Goal: Information Seeking & Learning: Learn about a topic

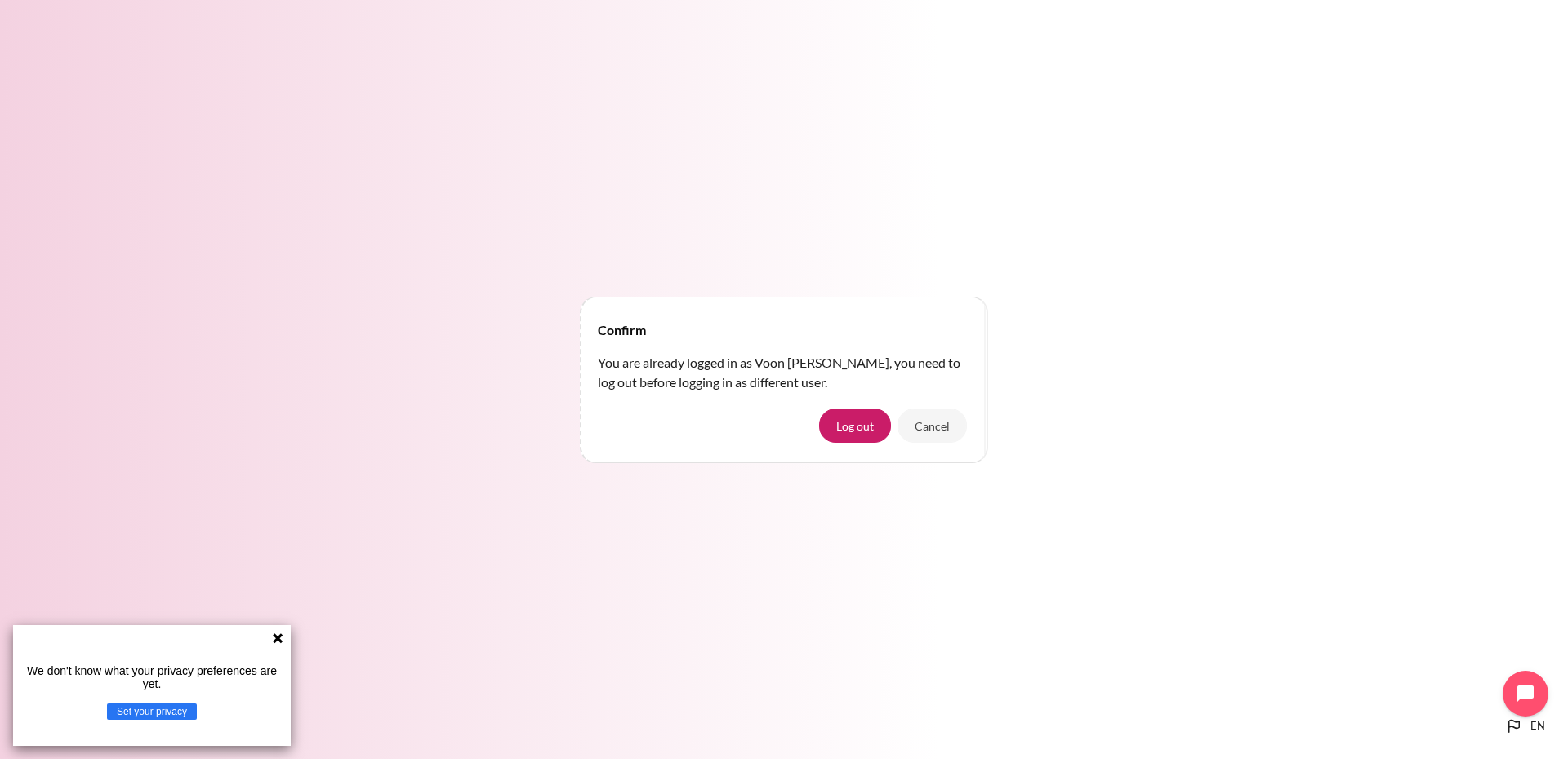
click at [841, 275] on div "Confirm You are already logged in as Voon Hoe Lee, you need to log out before l…" at bounding box center [784, 380] width 1568 height 759
click at [276, 643] on icon at bounding box center [278, 638] width 10 height 10
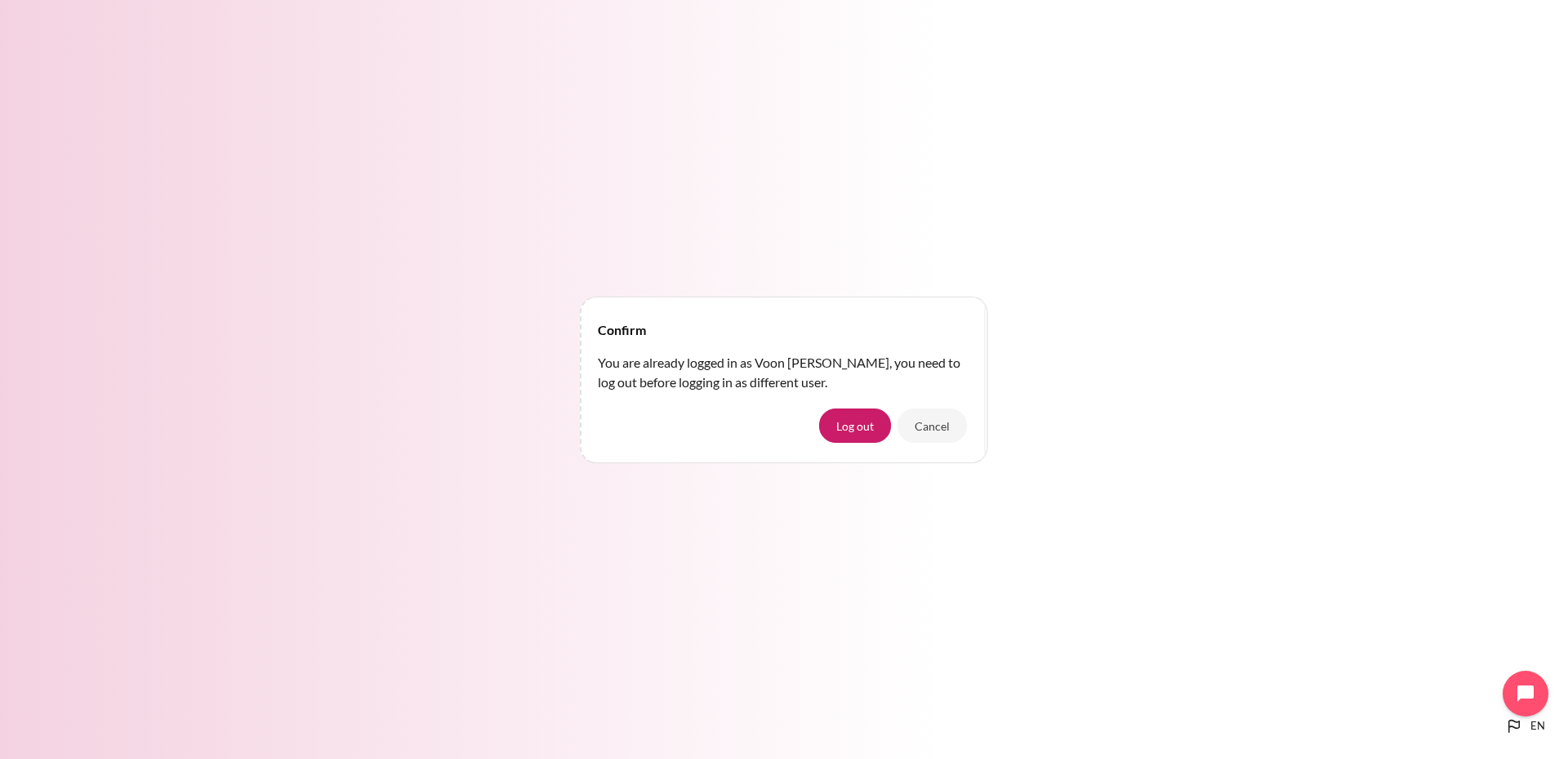
click at [1053, 380] on div "Confirm You are already logged in as Voon Hoe Lee, you need to log out before l…" at bounding box center [784, 380] width 1568 height 193
click at [884, 227] on div "Confirm You are already logged in as Voon Hoe Lee, you need to log out before l…" at bounding box center [784, 380] width 1568 height 759
click at [936, 424] on button "Cancel" at bounding box center [933, 426] width 70 height 34
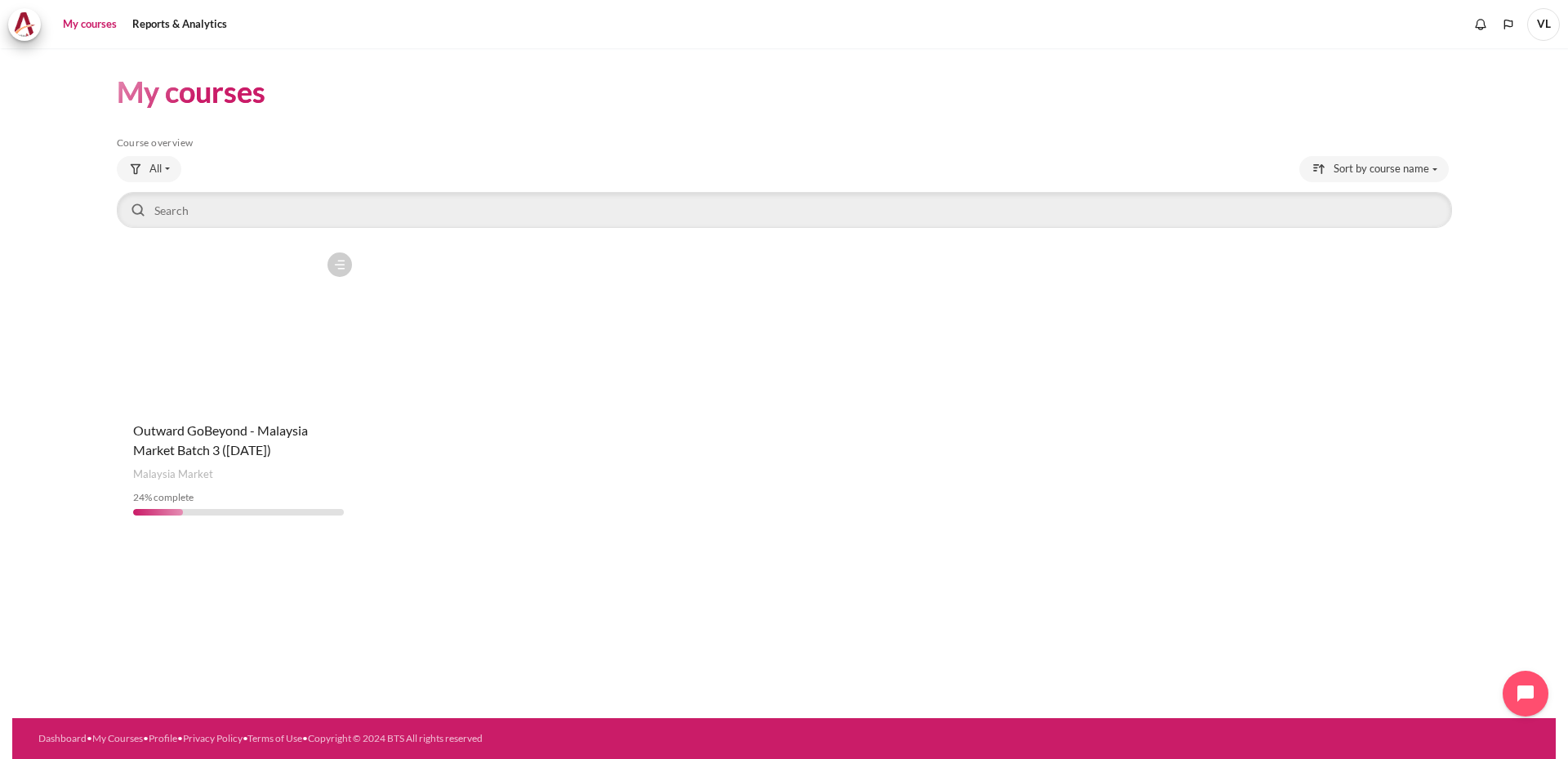
click at [90, 20] on link "My courses" at bounding box center [90, 24] width 65 height 33
click at [222, 360] on figure "Content" at bounding box center [238, 326] width 243 height 164
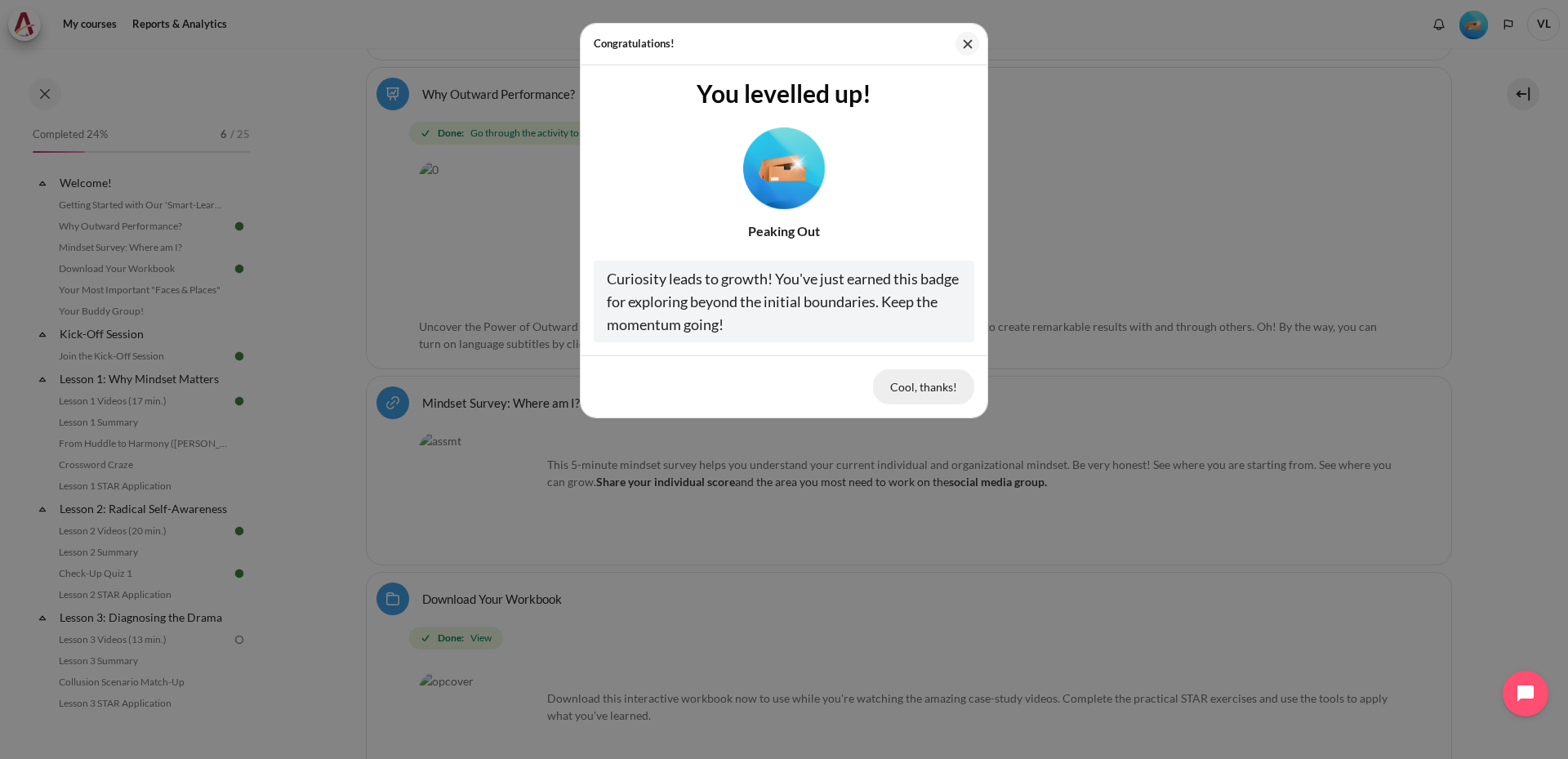
click at [933, 387] on button "Cool, thanks!" at bounding box center [923, 386] width 102 height 34
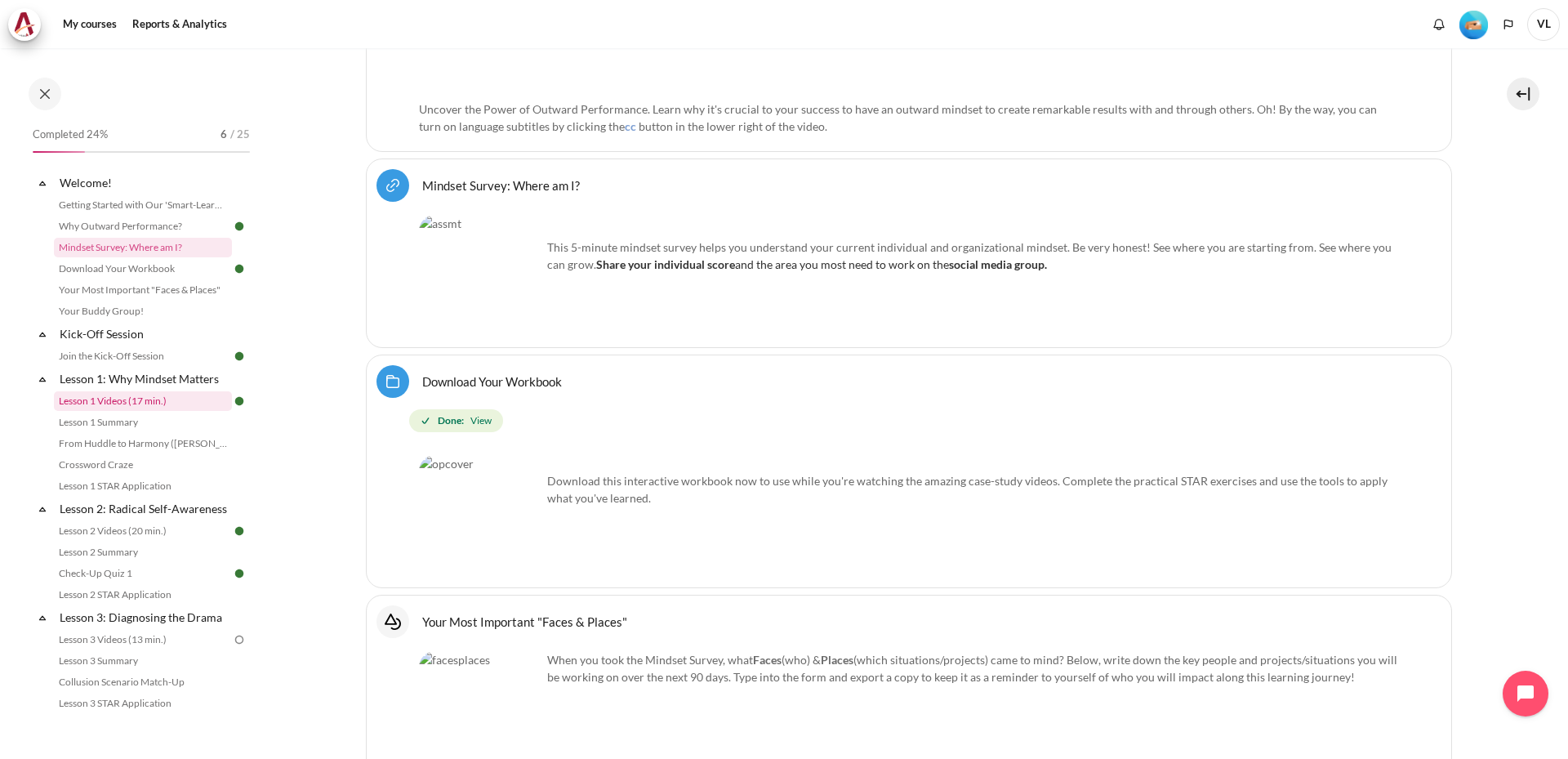
scroll to position [918, 0]
click at [154, 488] on link "Lesson 1 STAR Application" at bounding box center [143, 485] width 178 height 19
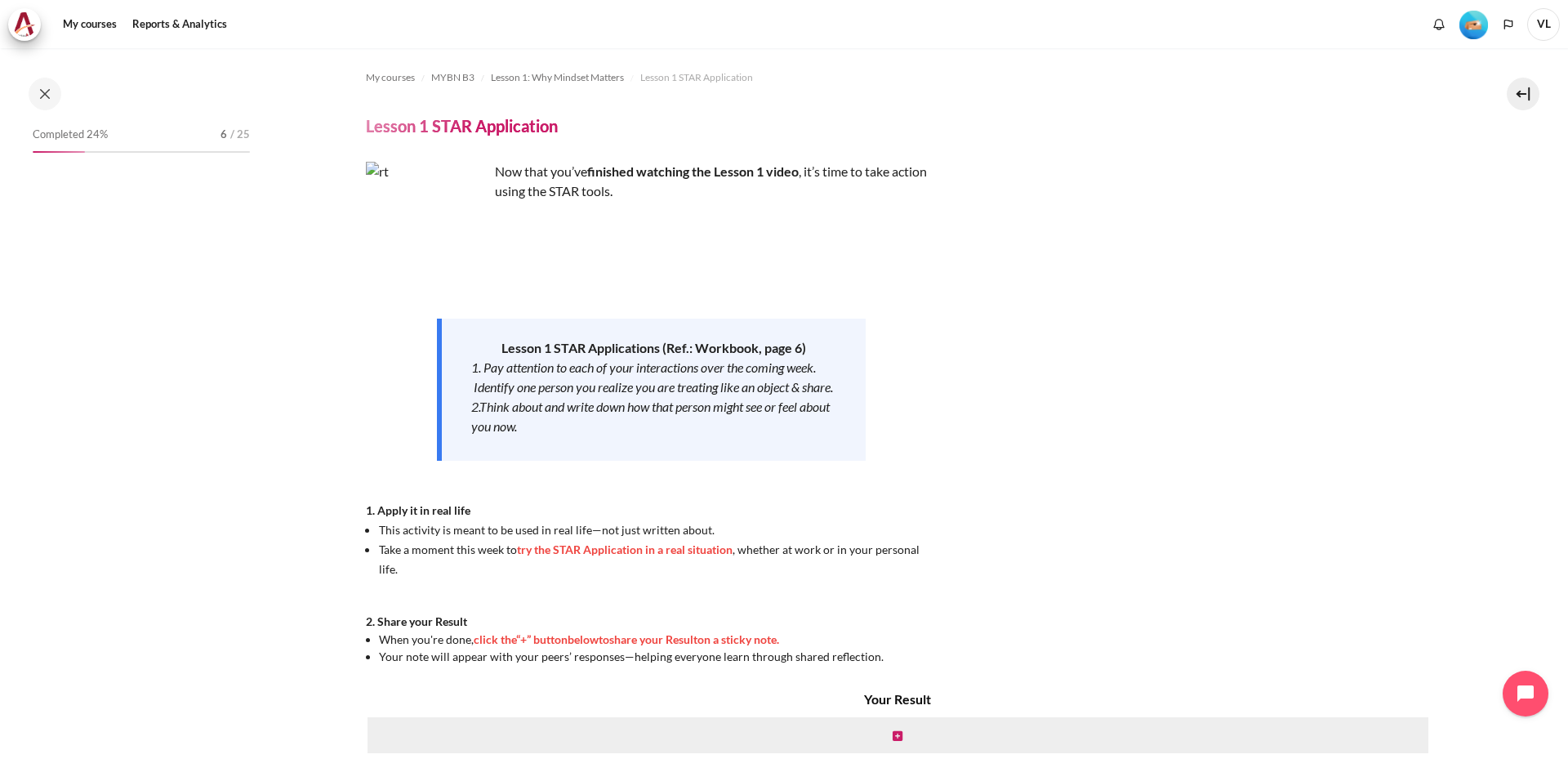
scroll to position [68, 0]
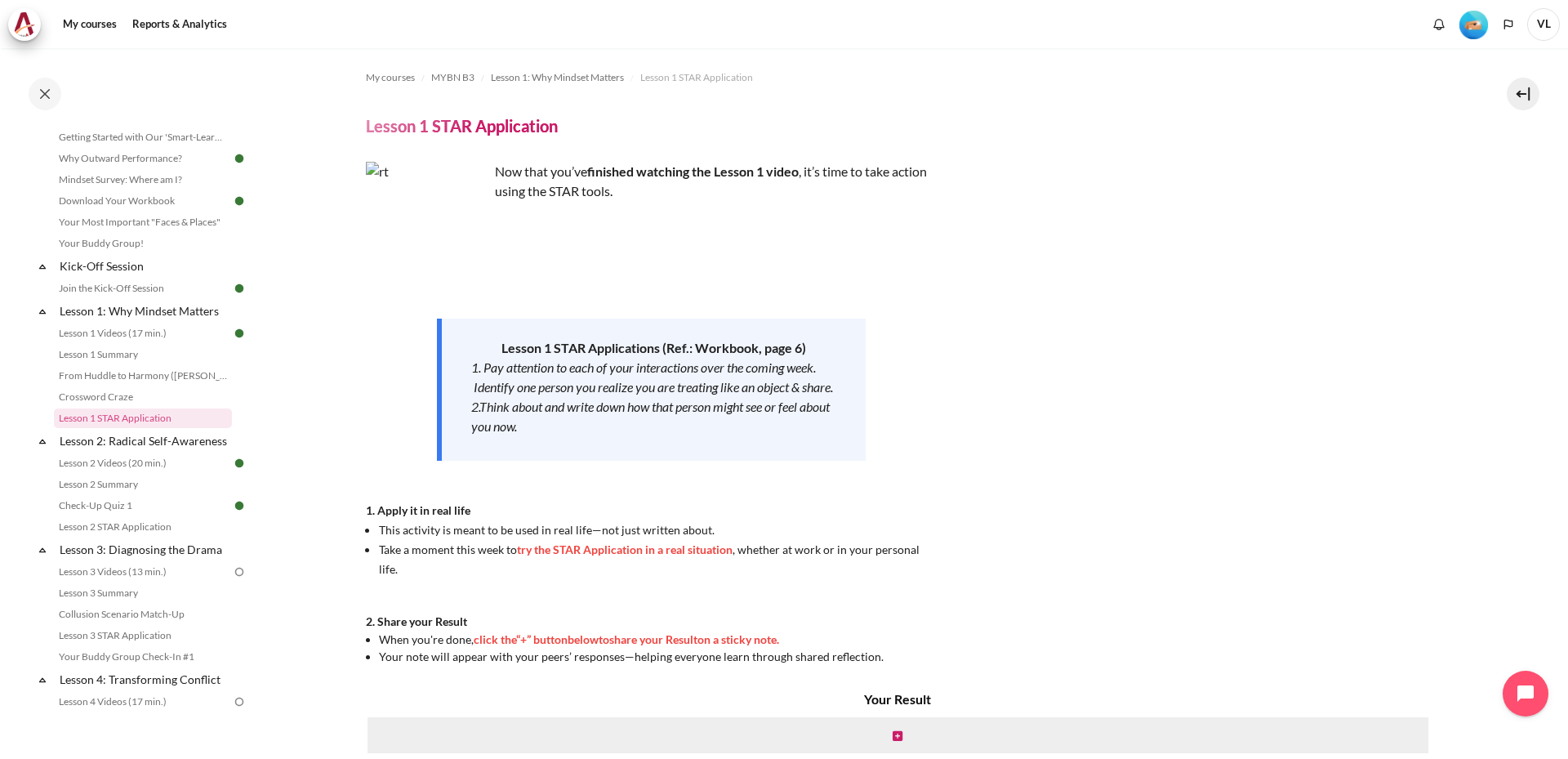
click at [1076, 447] on div "Now that you’ve finished watching the Lesson 1 video , it’s time to take action…" at bounding box center [909, 413] width 1086 height 503
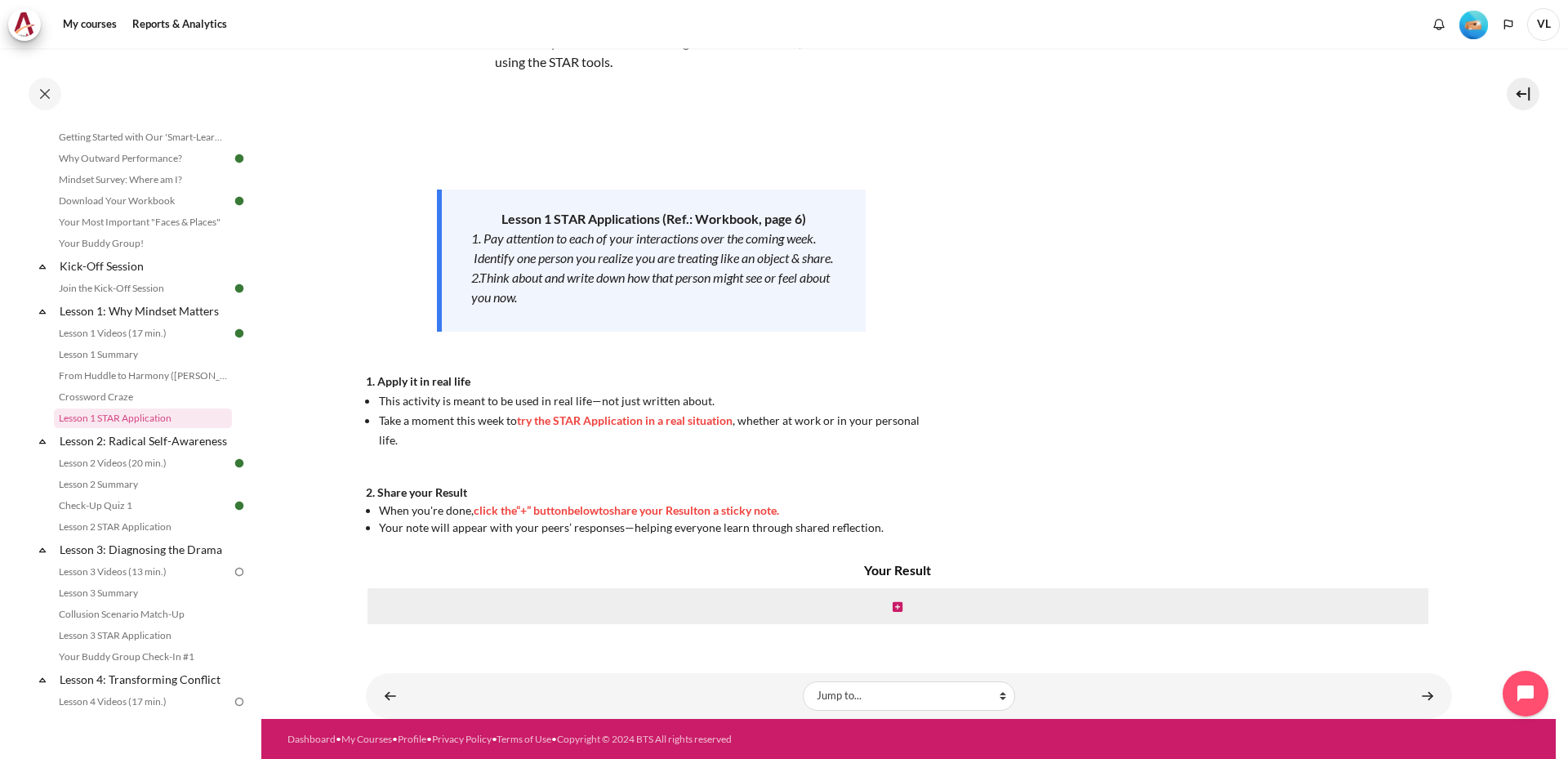
scroll to position [130, 0]
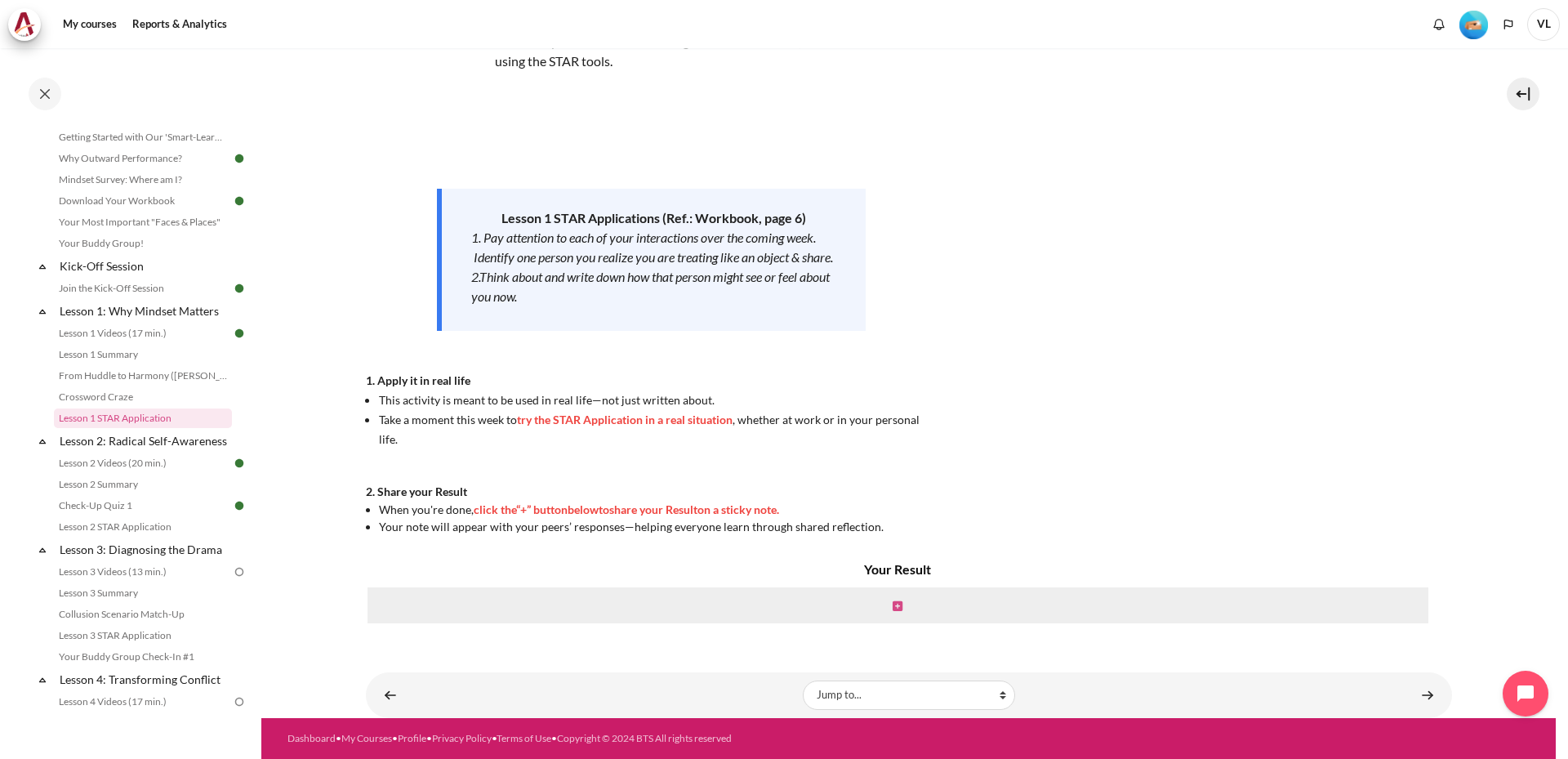
click at [896, 604] on icon "Content" at bounding box center [898, 606] width 10 height 12
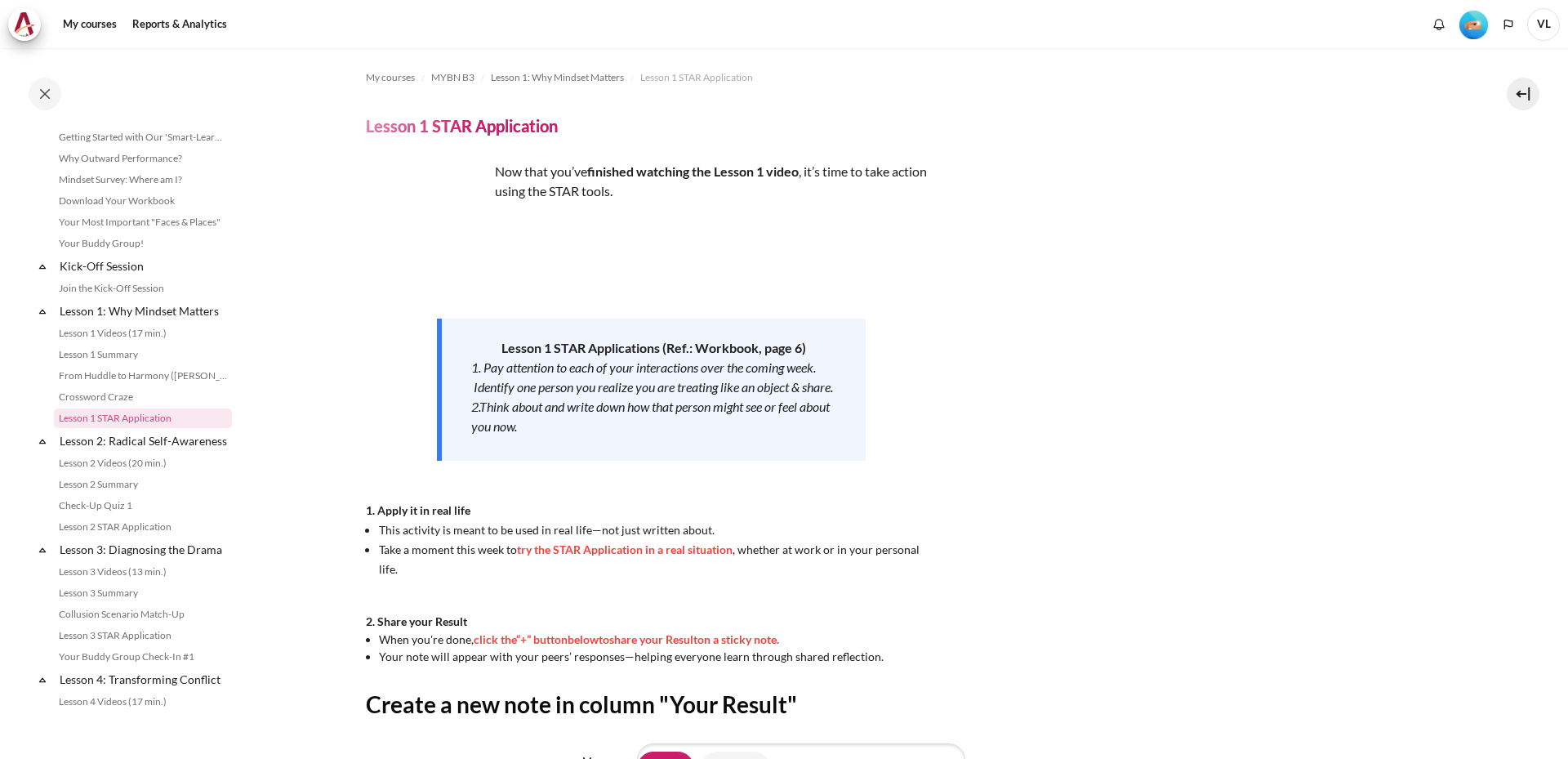
scroll to position [239, 0]
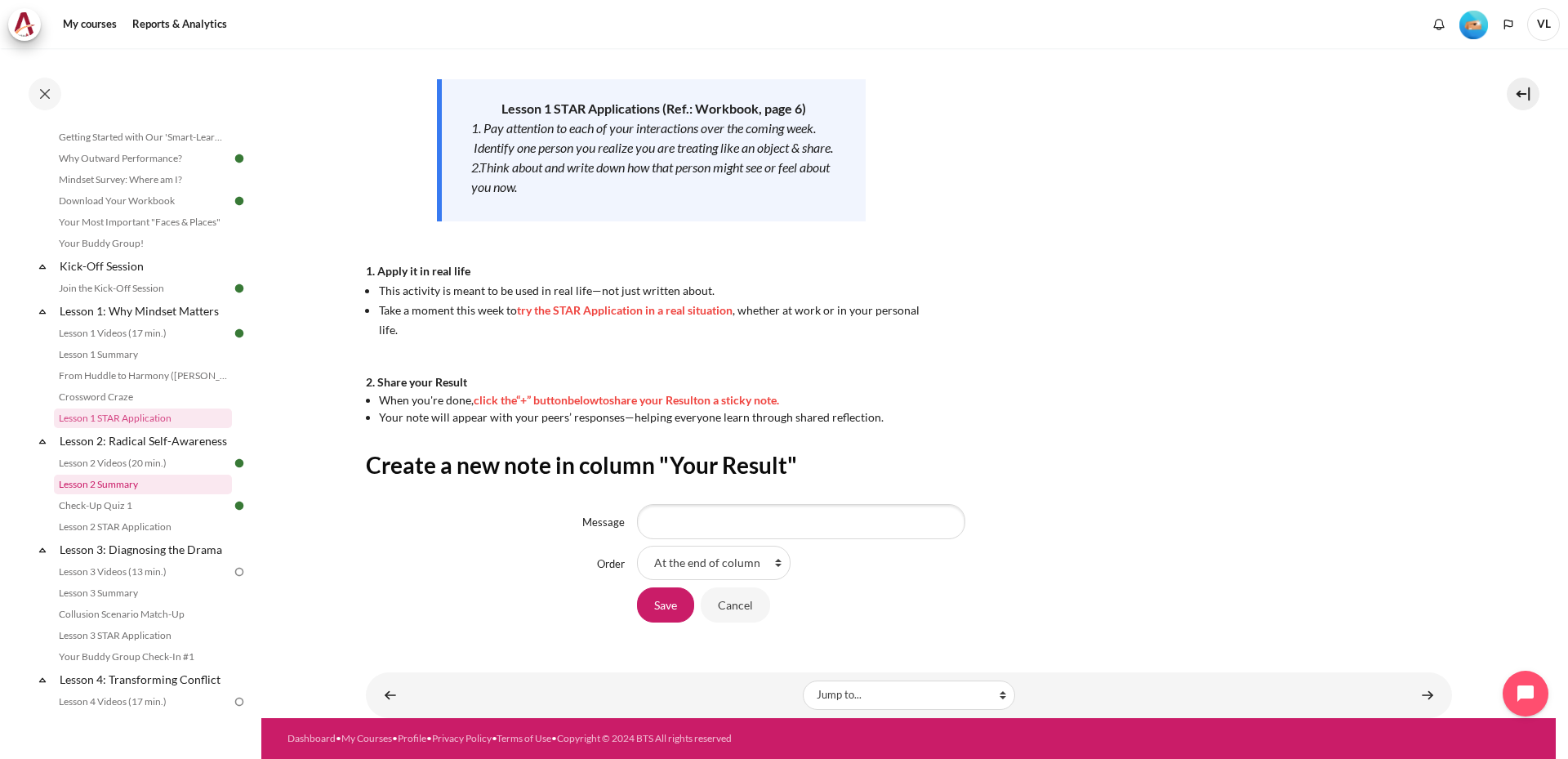
click at [149, 495] on link "Lesson 2 Summary" at bounding box center [143, 484] width 178 height 19
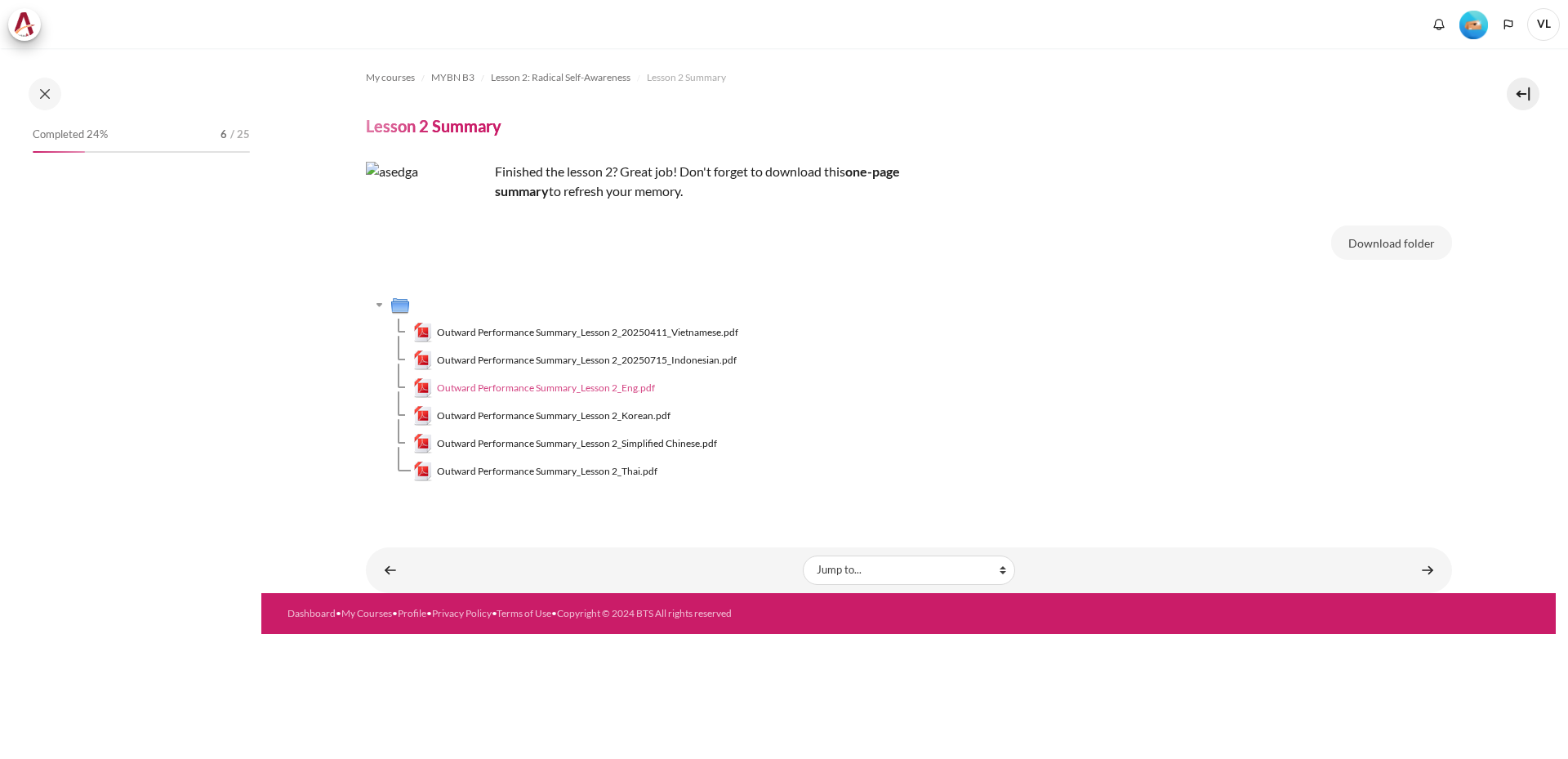
click at [617, 390] on span "Outward Performance Summary_Lesson 2_Eng.pdf" at bounding box center [546, 388] width 218 height 15
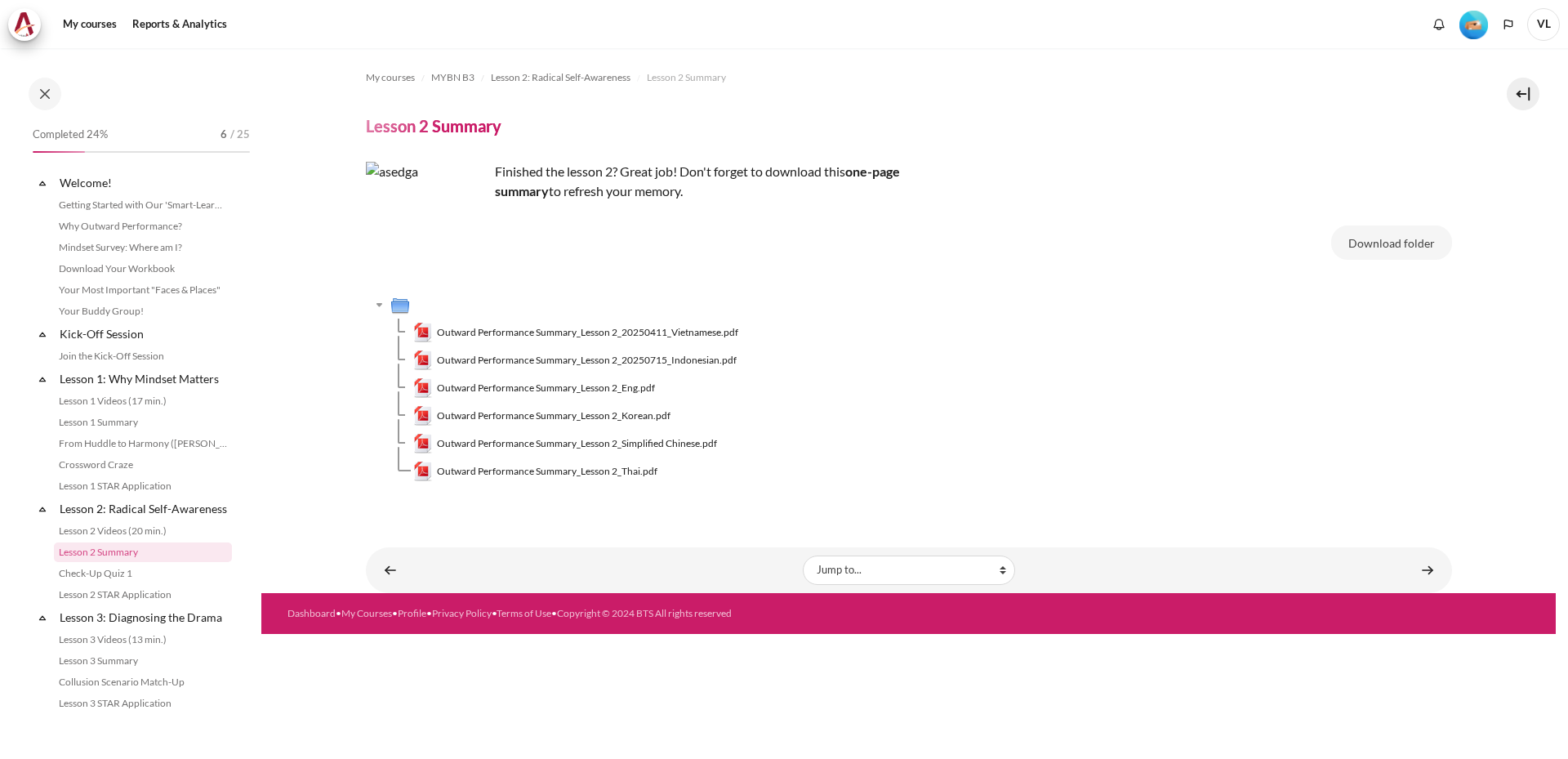
scroll to position [151, 0]
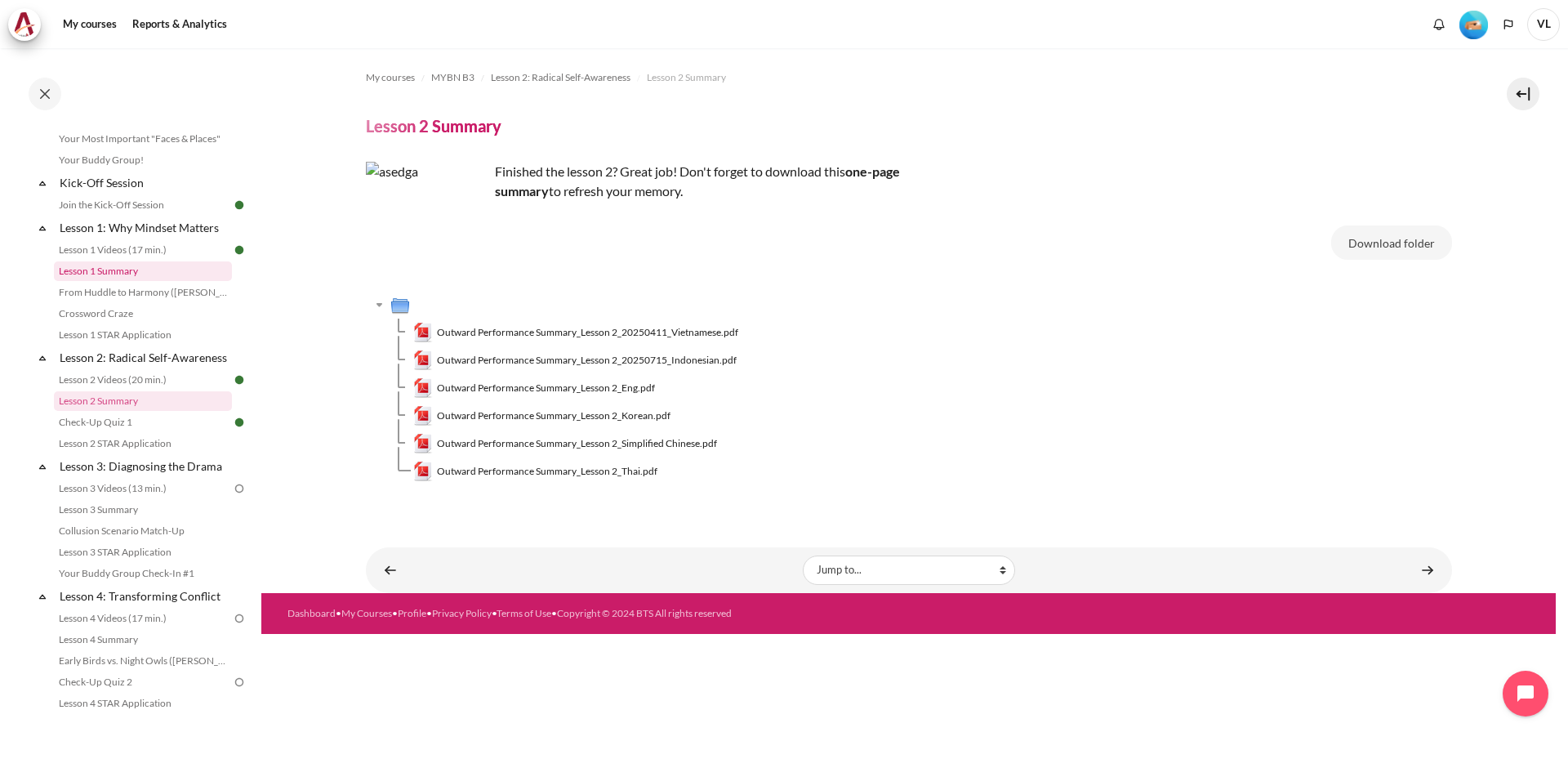
click at [119, 273] on link "Lesson 1 Summary" at bounding box center [143, 270] width 178 height 19
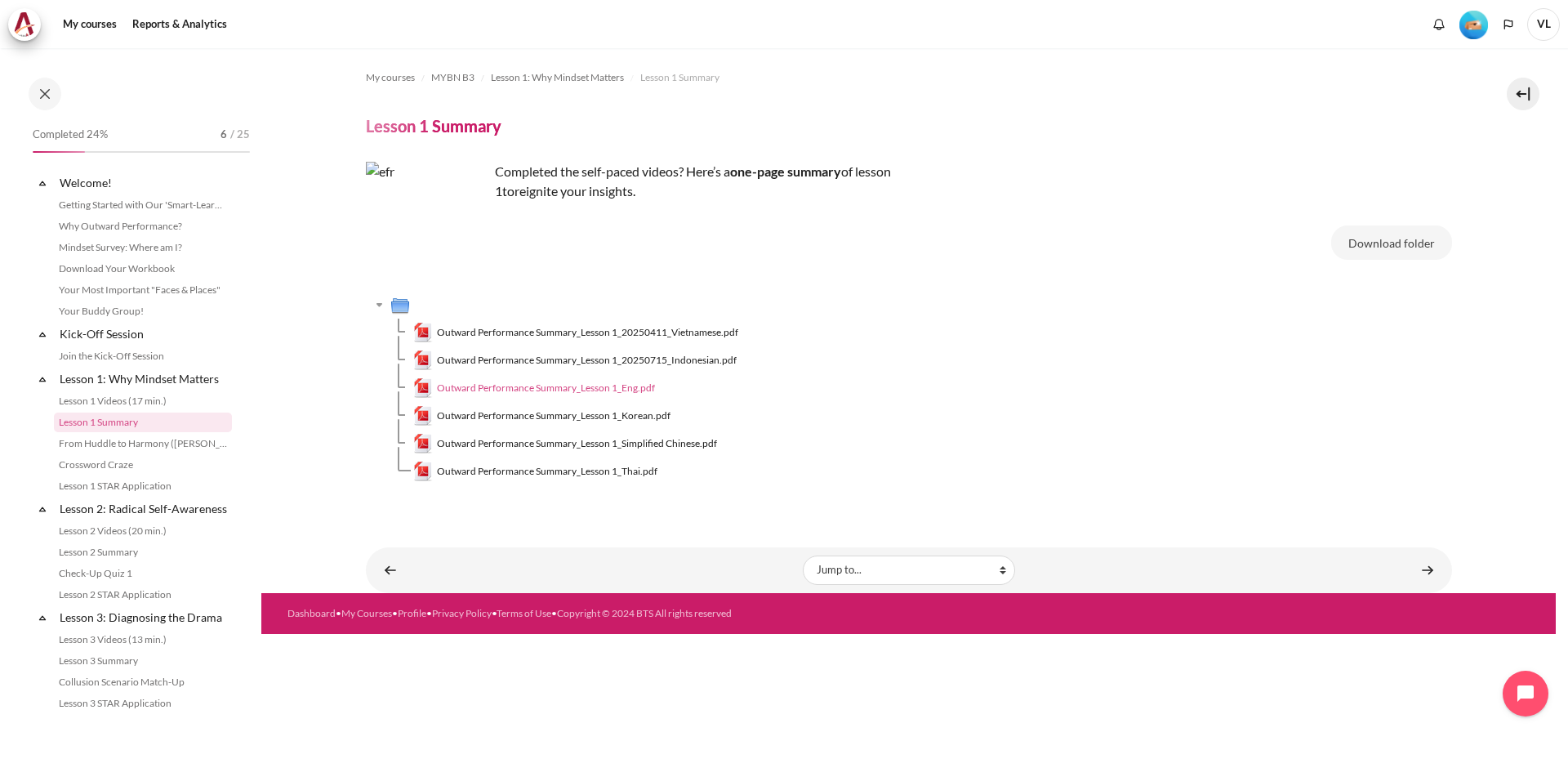
scroll to position [4, 0]
click at [624, 385] on span "Outward Performance Summary_Lesson 1_Eng.pdf" at bounding box center [546, 388] width 218 height 15
click at [600, 391] on span "Outward Performance Summary_Lesson 1_Eng.pdf" at bounding box center [546, 388] width 218 height 15
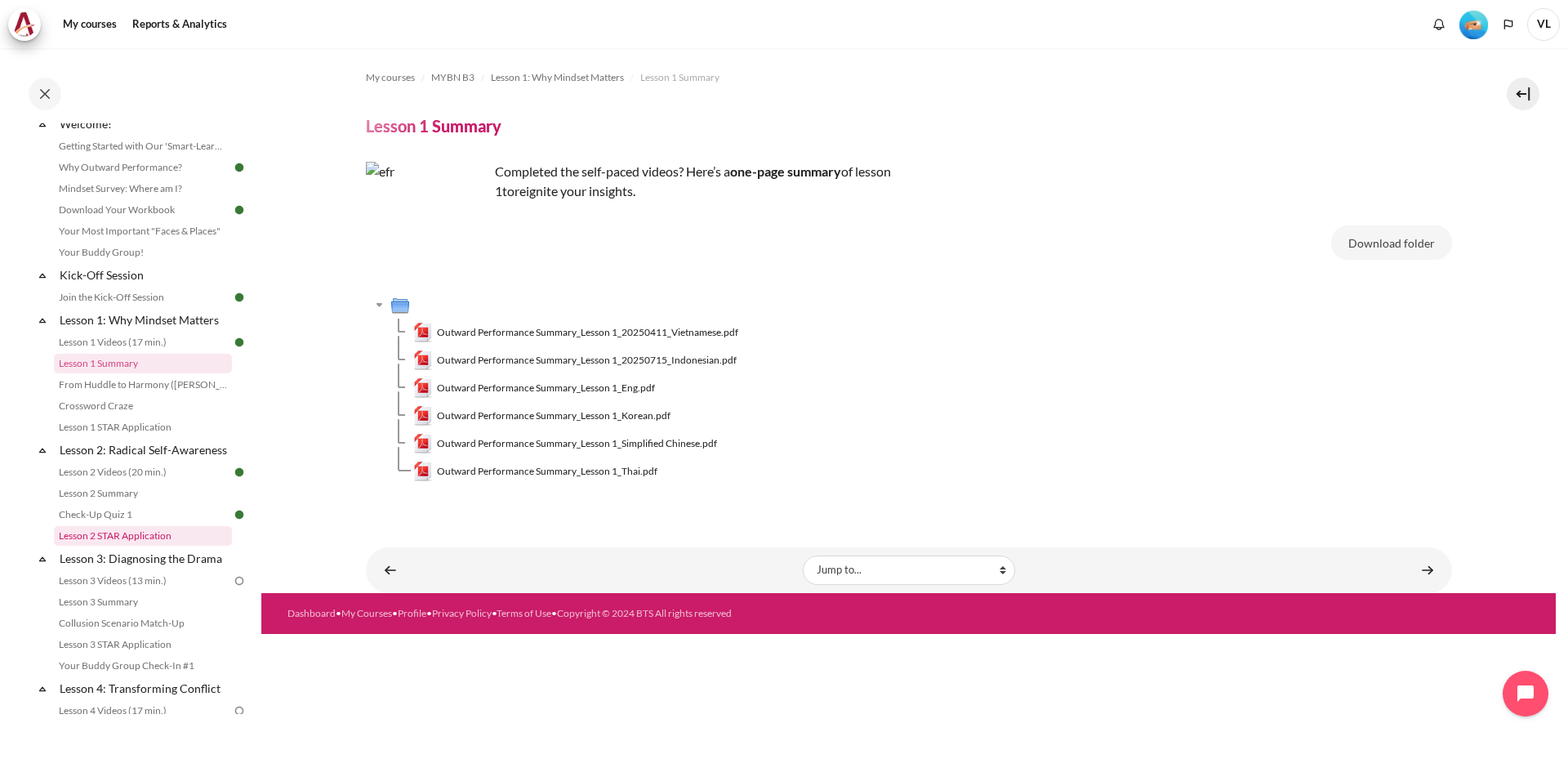
click at [118, 546] on link "Lesson 2 STAR Application" at bounding box center [143, 536] width 178 height 19
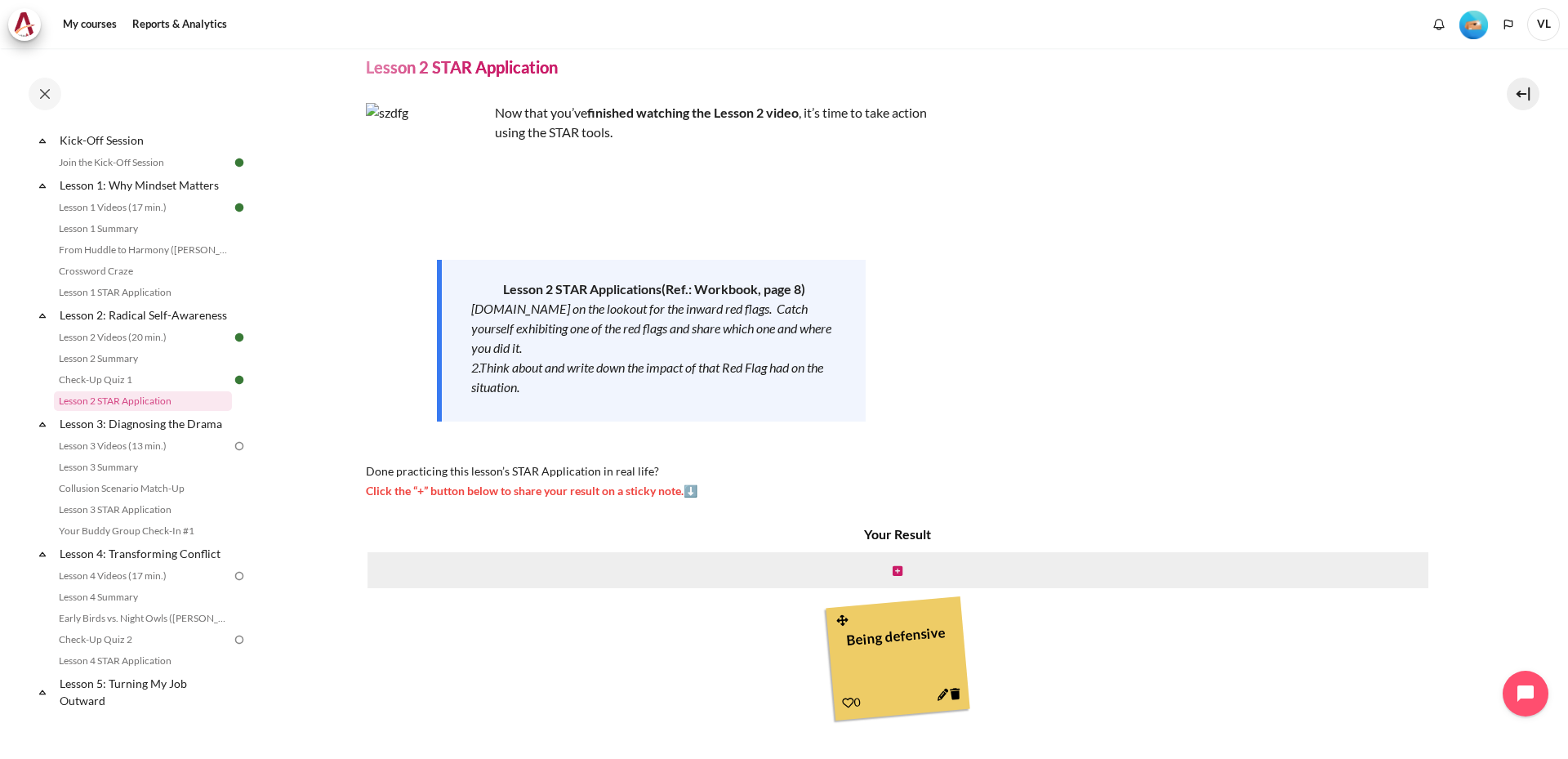
scroll to position [108, 0]
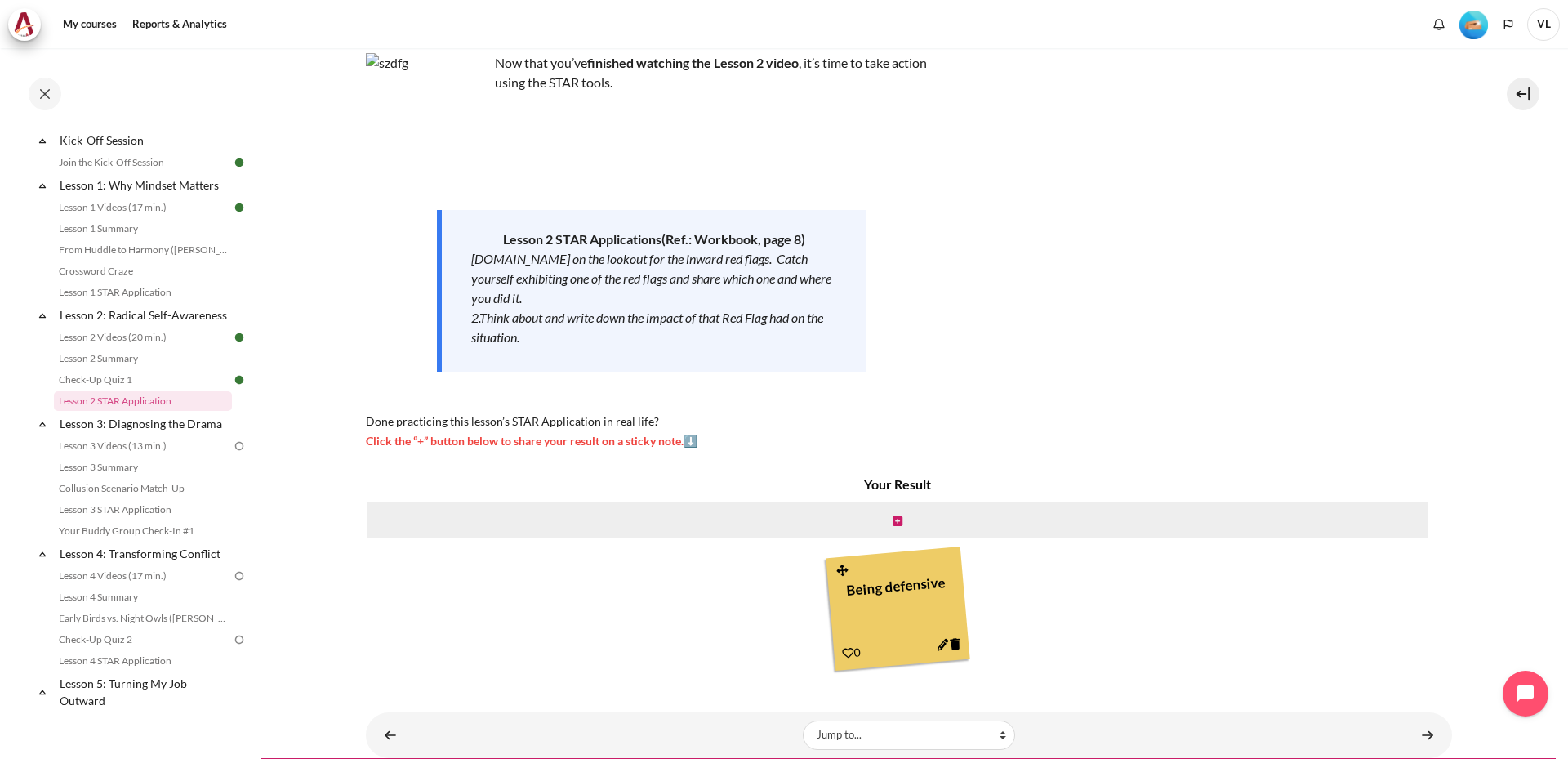
click at [938, 642] on icon "Content" at bounding box center [942, 645] width 13 height 13
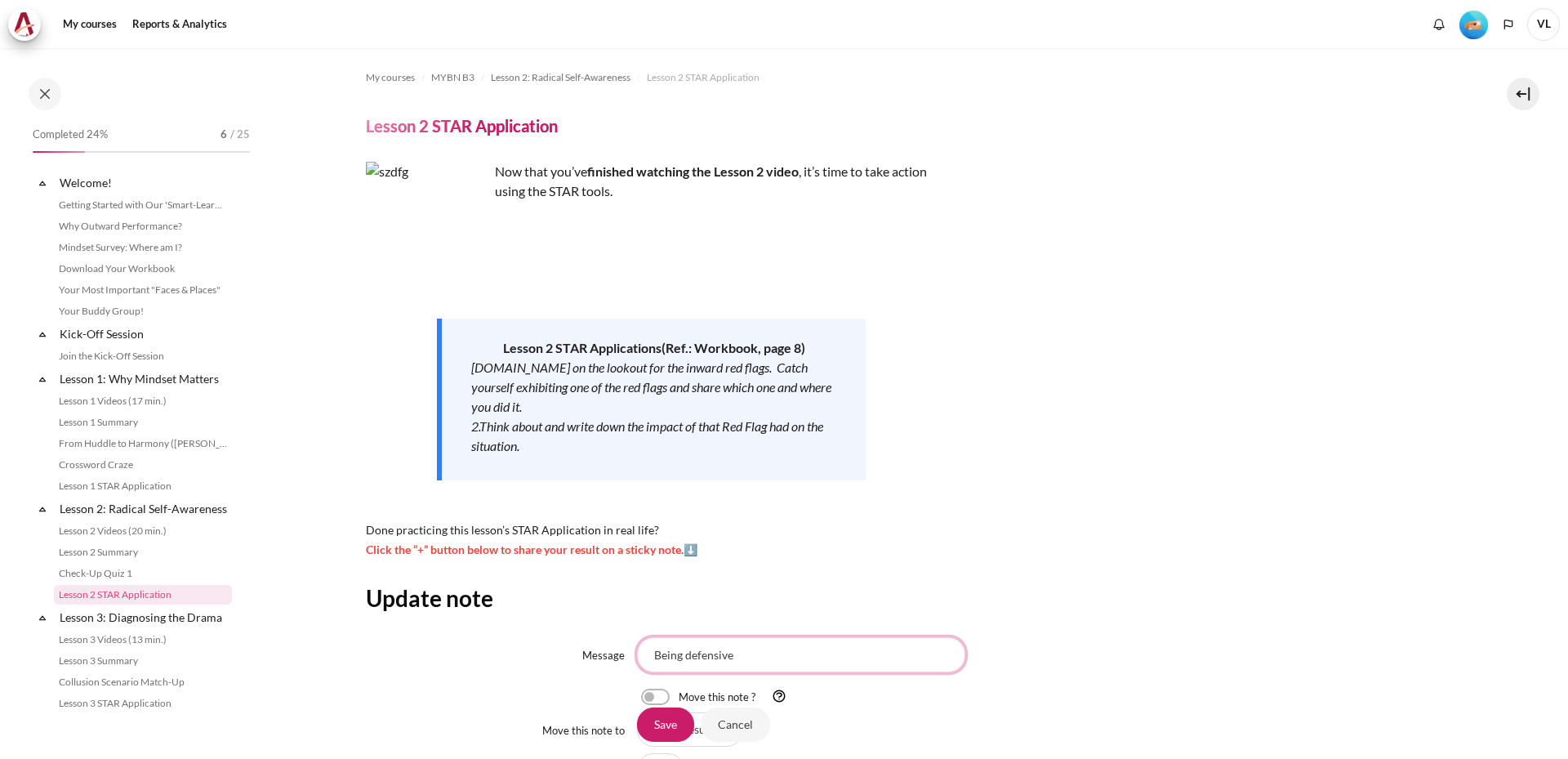
drag, startPoint x: 0, startPoint y: 0, endPoint x: 764, endPoint y: 655, distance: 1006.3
click at [764, 655] on input "Being defensive" at bounding box center [801, 654] width 328 height 34
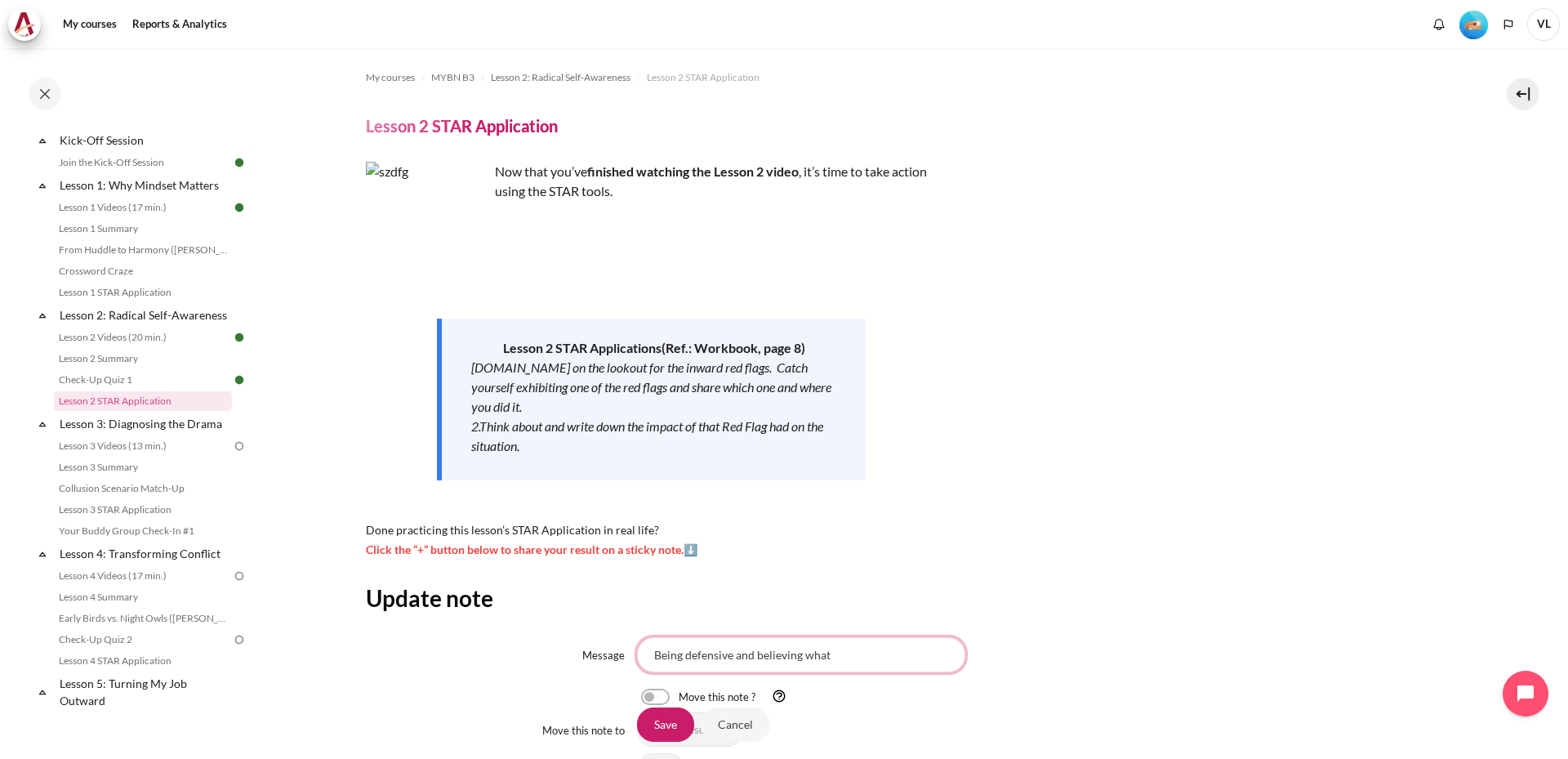
click at [844, 655] on input "Being defensive and believing what" at bounding box center [801, 654] width 328 height 34
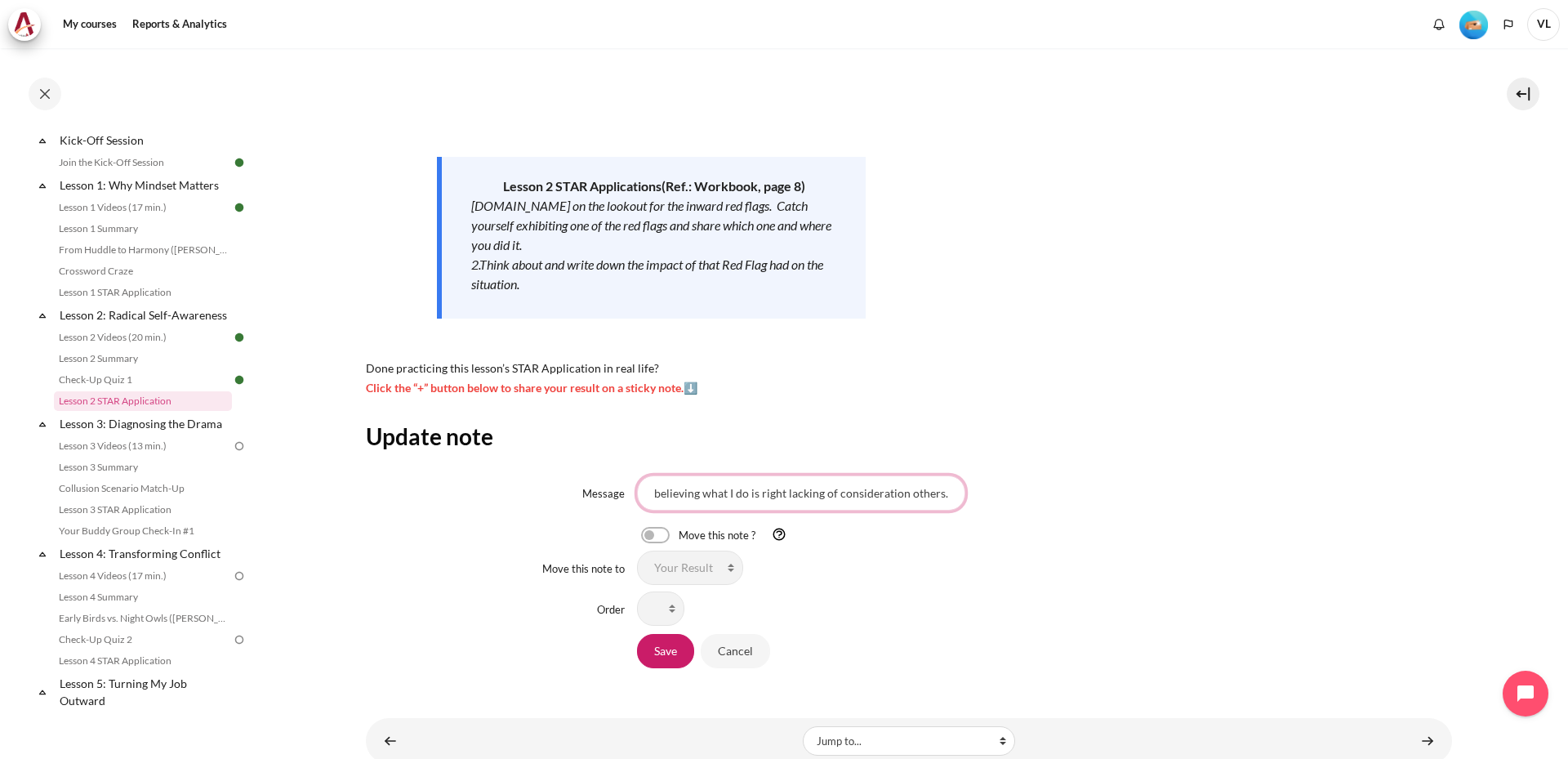
scroll to position [164, 0]
type input "Being defensive and believing what I do is right lacking of consideration other…"
click at [672, 653] on input "Save" at bounding box center [666, 649] width 57 height 34
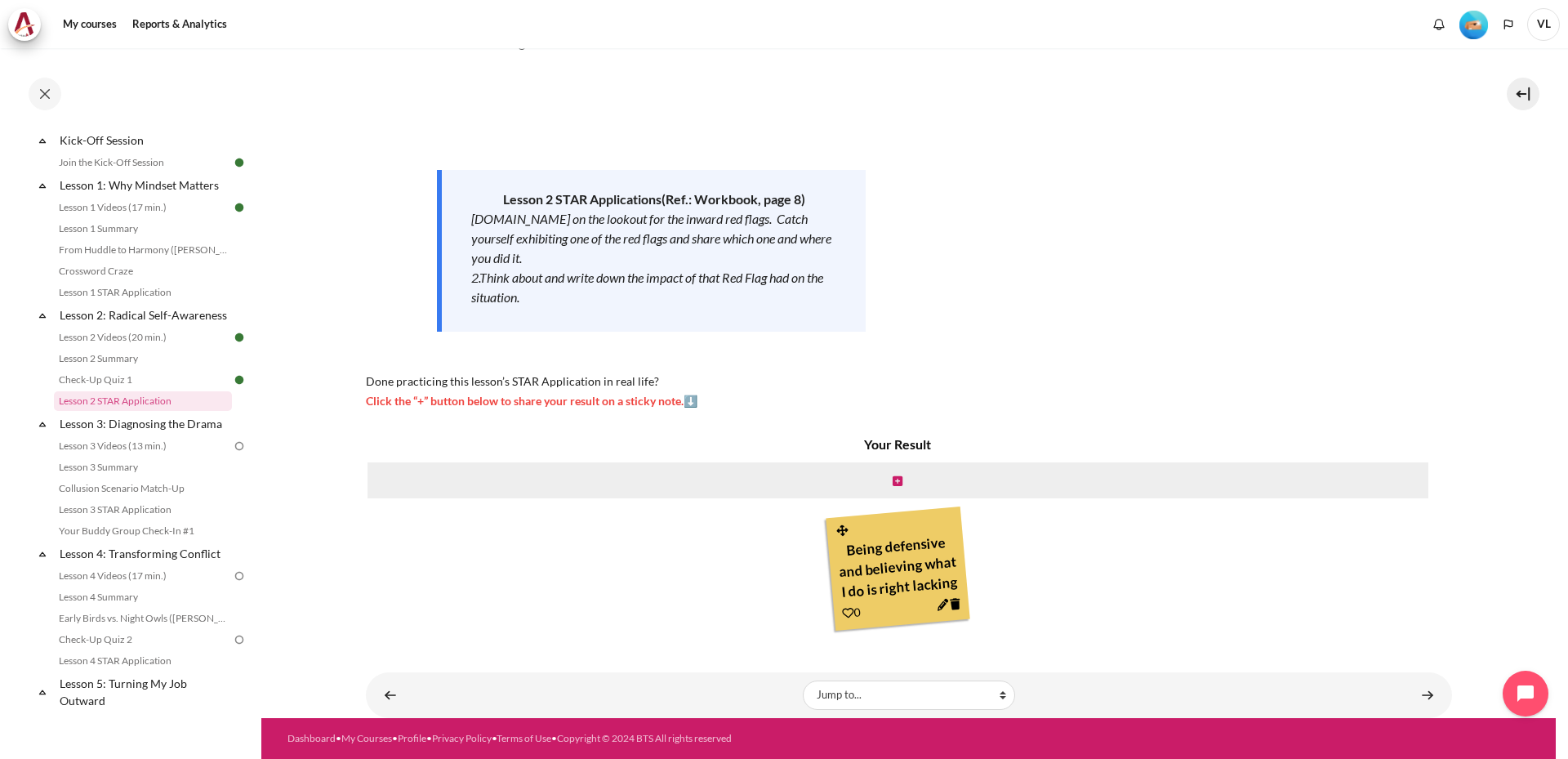
scroll to position [60, 0]
click at [1109, 534] on div "Your Result Being defensive and believing what I do is right lacking of conside…" at bounding box center [898, 534] width 1064 height 198
click at [937, 604] on icon "Content" at bounding box center [942, 605] width 13 height 13
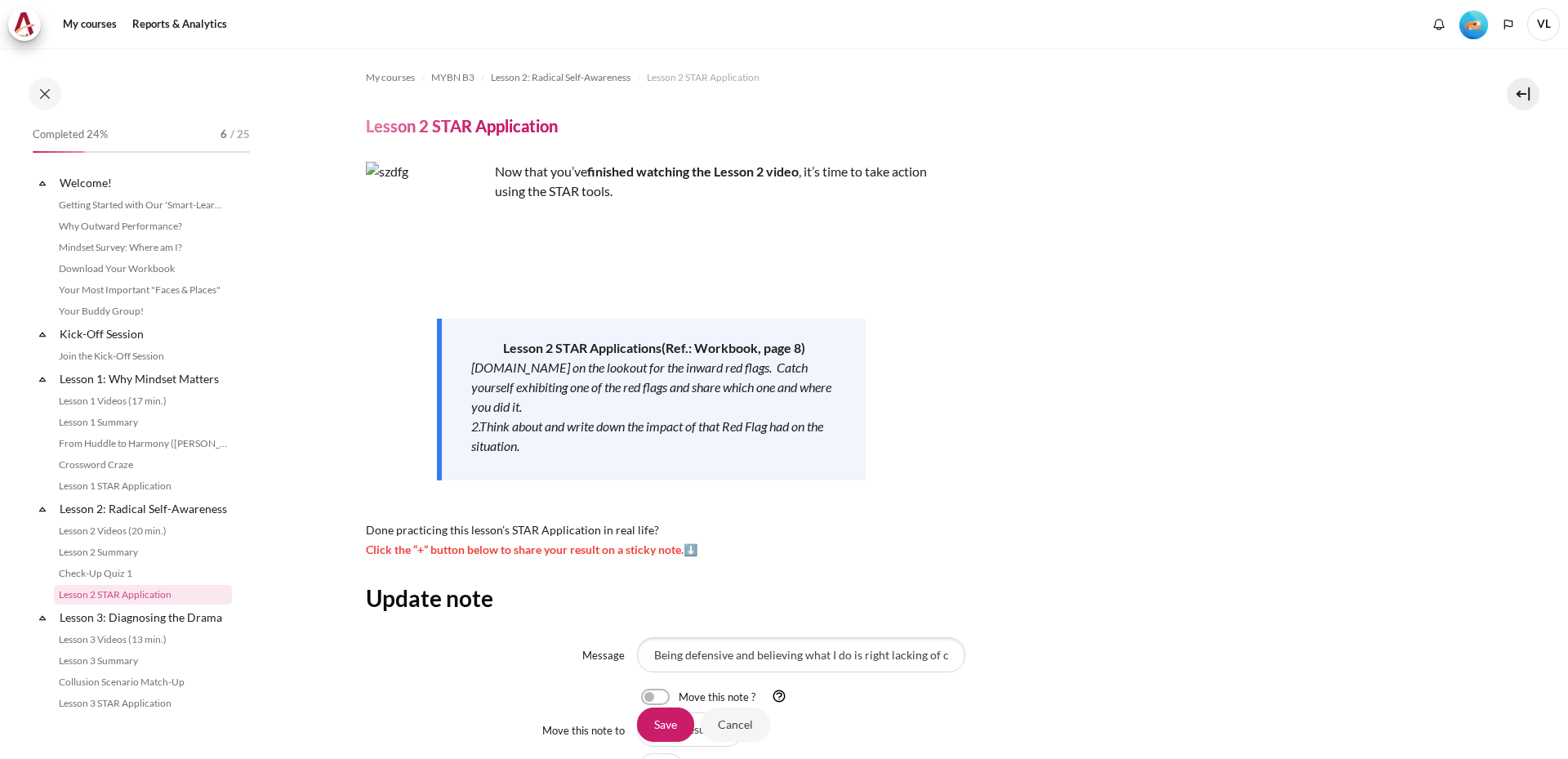
scroll to position [194, 0]
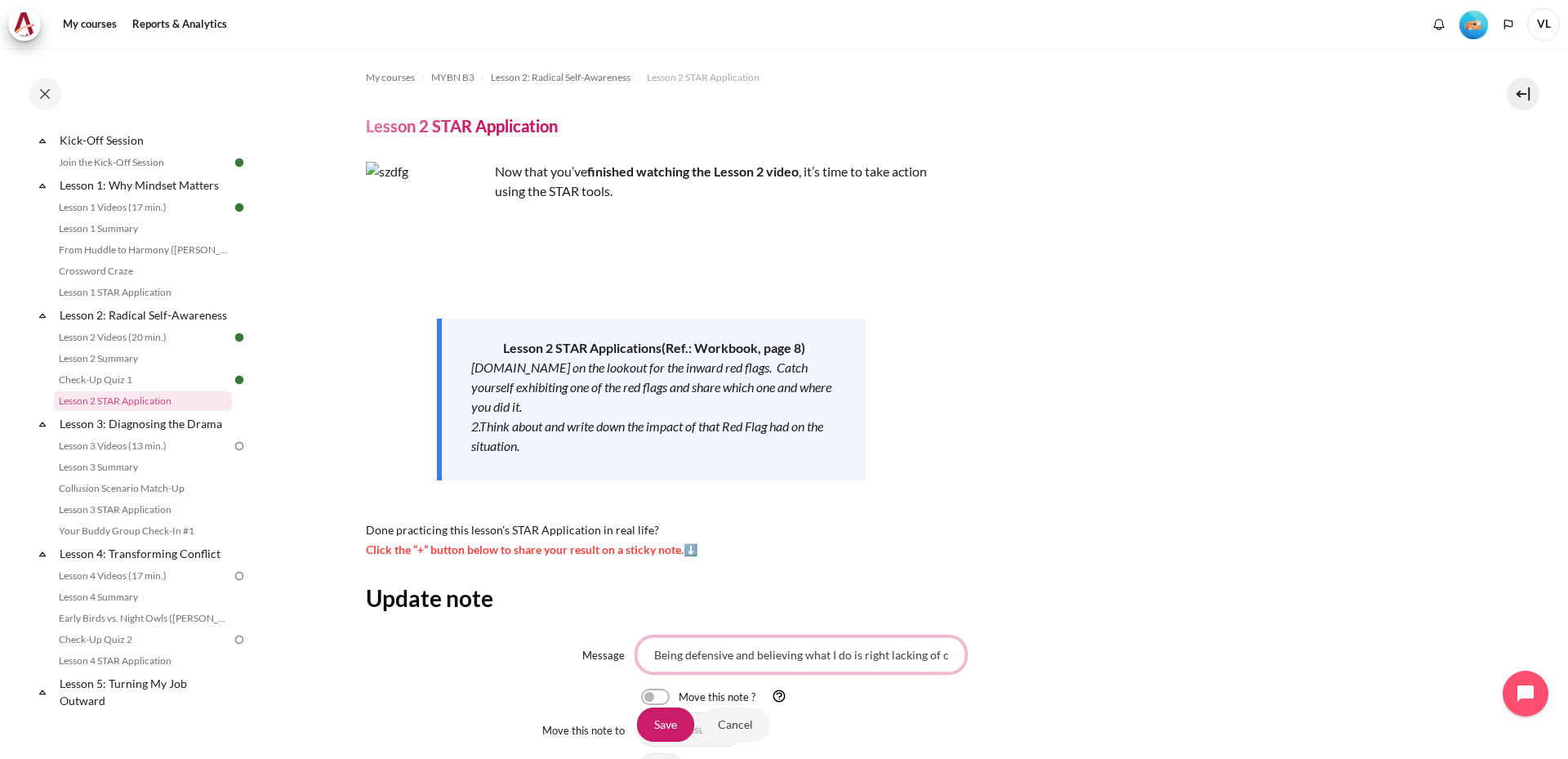
click at [931, 652] on input "Being defensive and believing what I do is right lacking of consideration other…" at bounding box center [801, 654] width 328 height 34
click at [831, 658] on input "Being defensive and believing what I do is right lacking of consideration other…" at bounding box center [801, 654] width 328 height 34
click at [938, 656] on input "Being defensive and believing what I do is right lacking of other's considerati…" at bounding box center [801, 654] width 328 height 34
click at [927, 654] on input "Being defensive and believing what I do is right lacking of other's considerati…" at bounding box center [801, 654] width 328 height 34
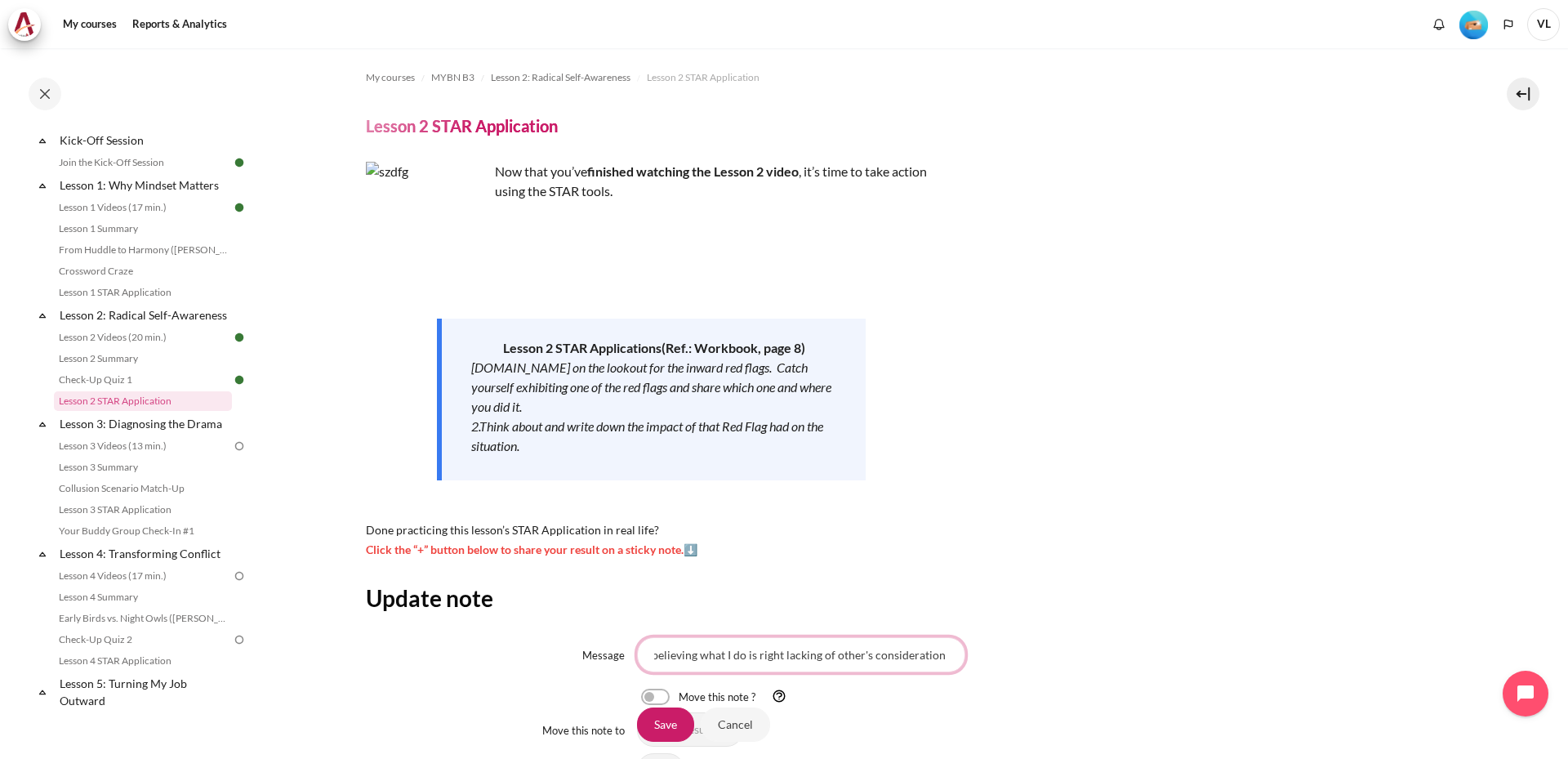
click at [936, 656] on input "Being defensive and believing what I do is right lacking of other's considerati…" at bounding box center [801, 654] width 328 height 34
type input "Being defensive and believing what I do is right lacking of other's considerati…"
click at [668, 724] on input "Save" at bounding box center [666, 724] width 57 height 34
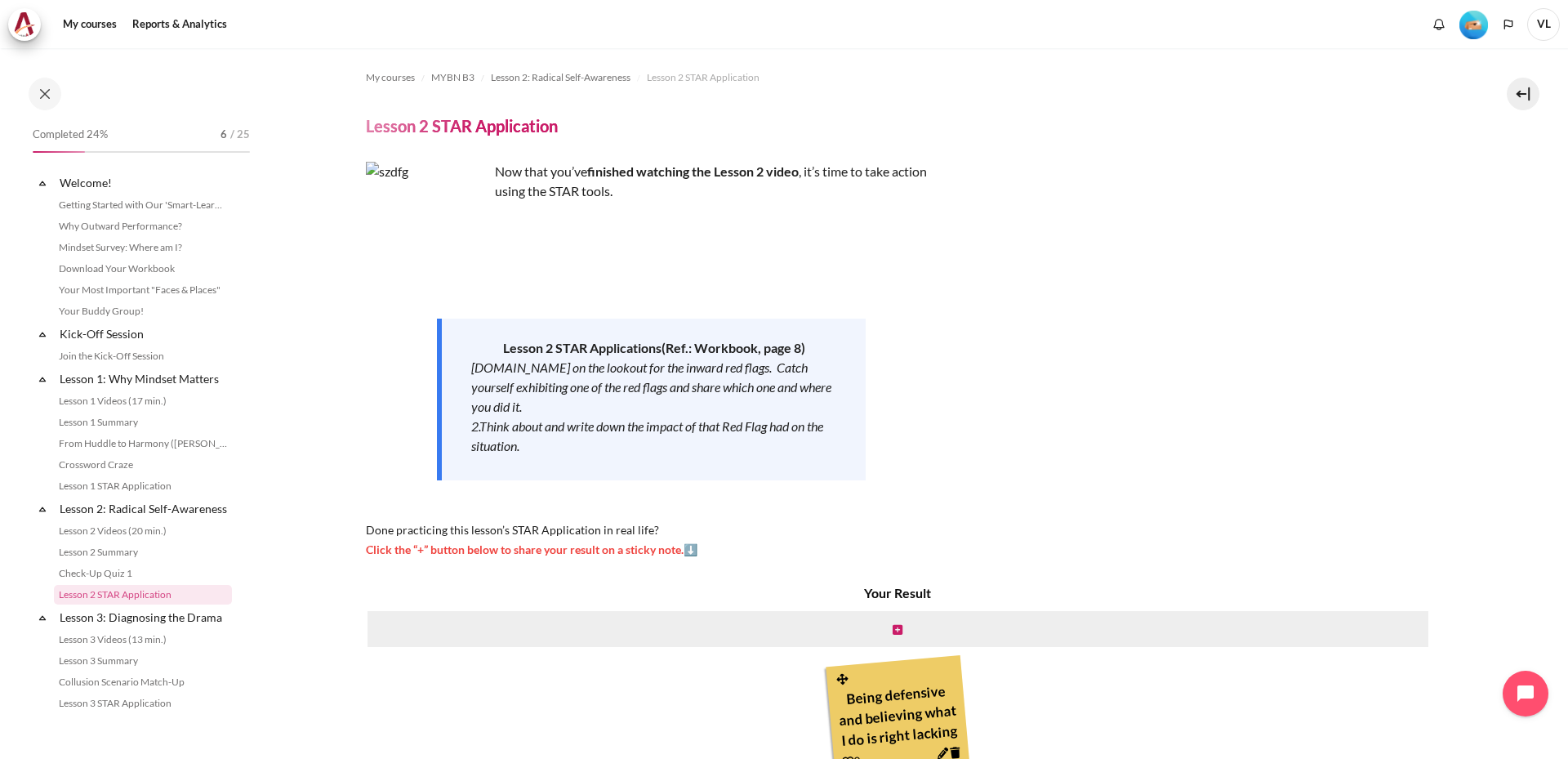
scroll to position [194, 0]
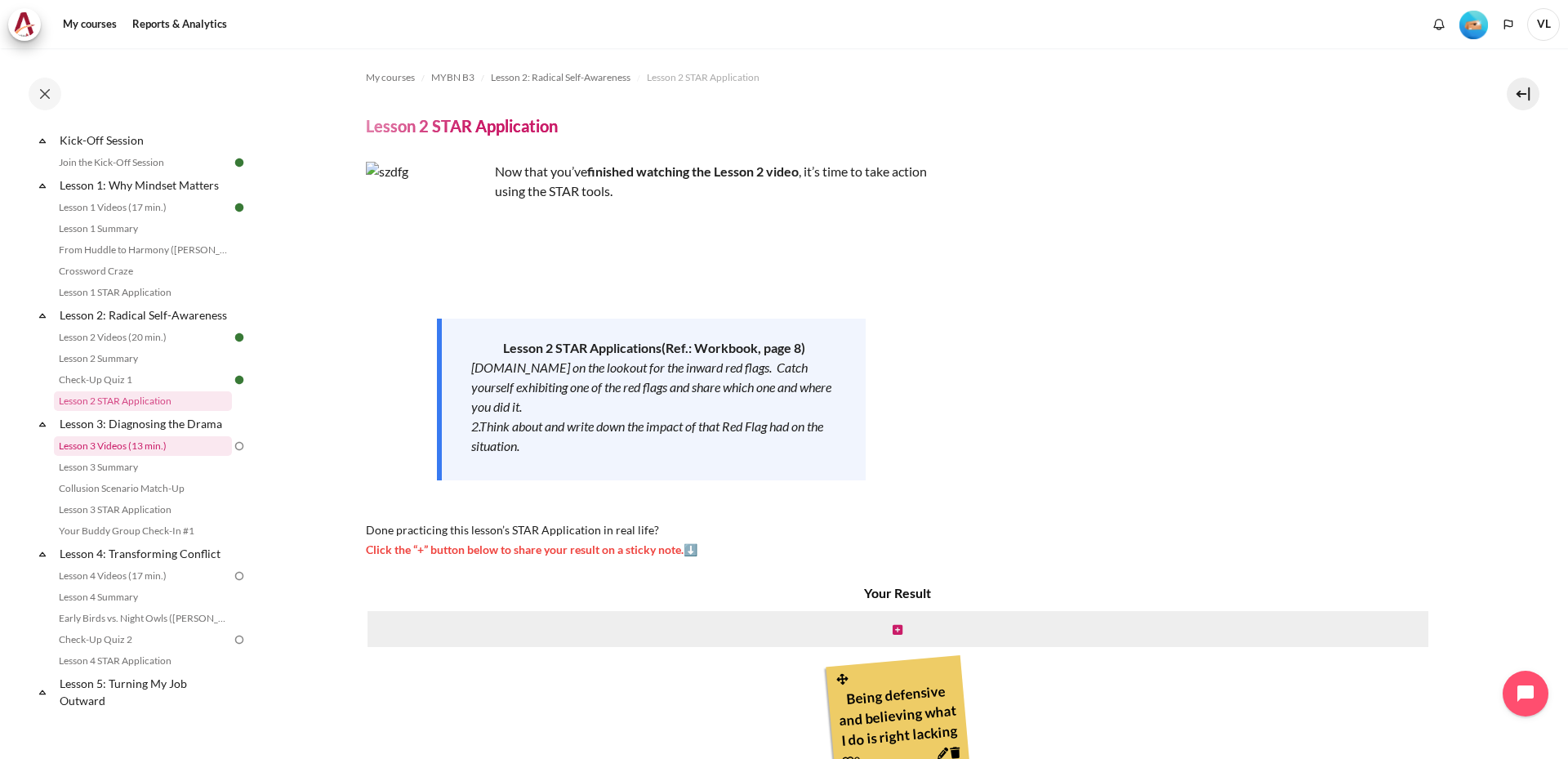
click at [120, 456] on link "Lesson 3 Videos (13 min.)" at bounding box center [143, 446] width 178 height 19
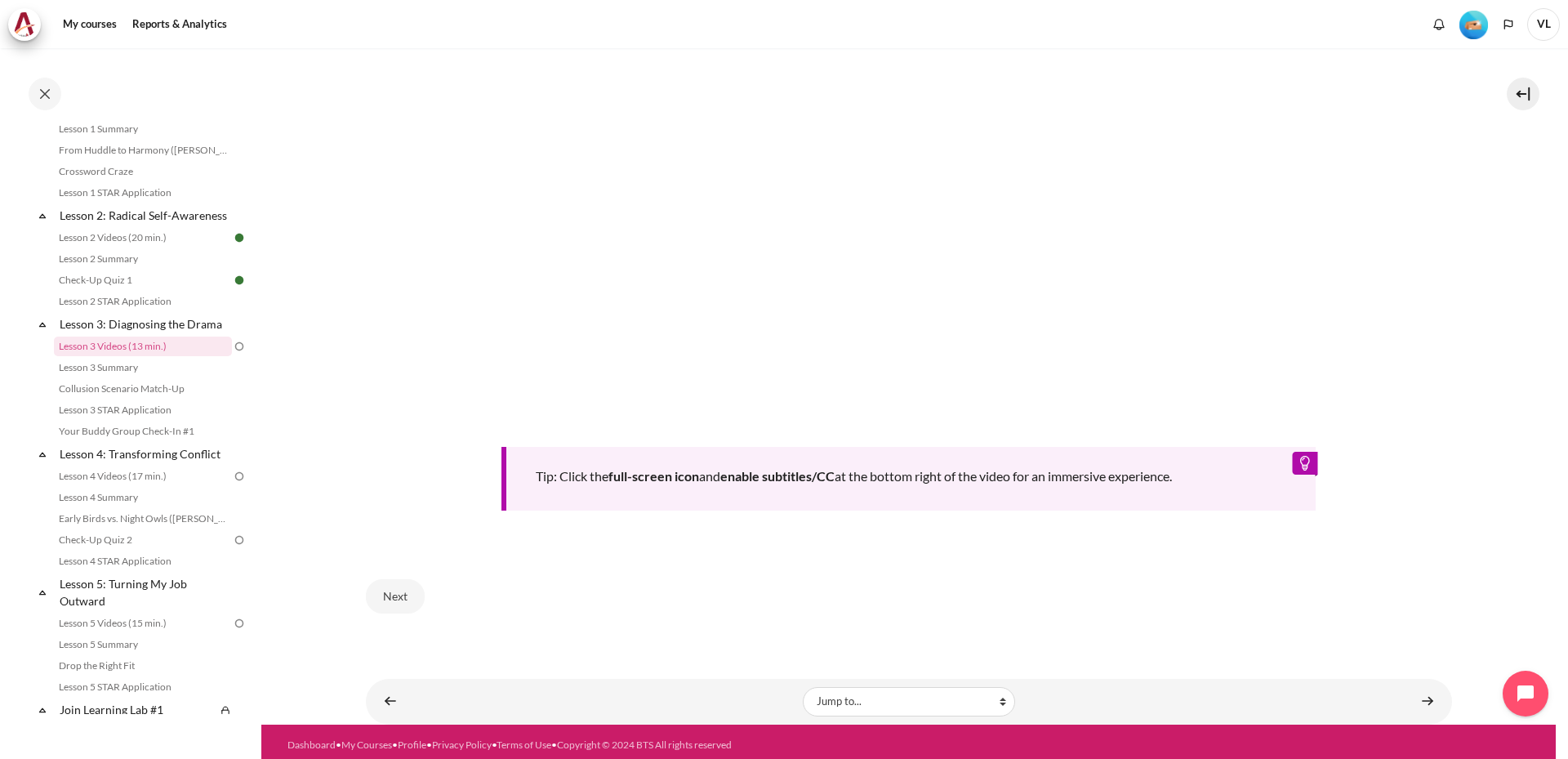
scroll to position [670, 0]
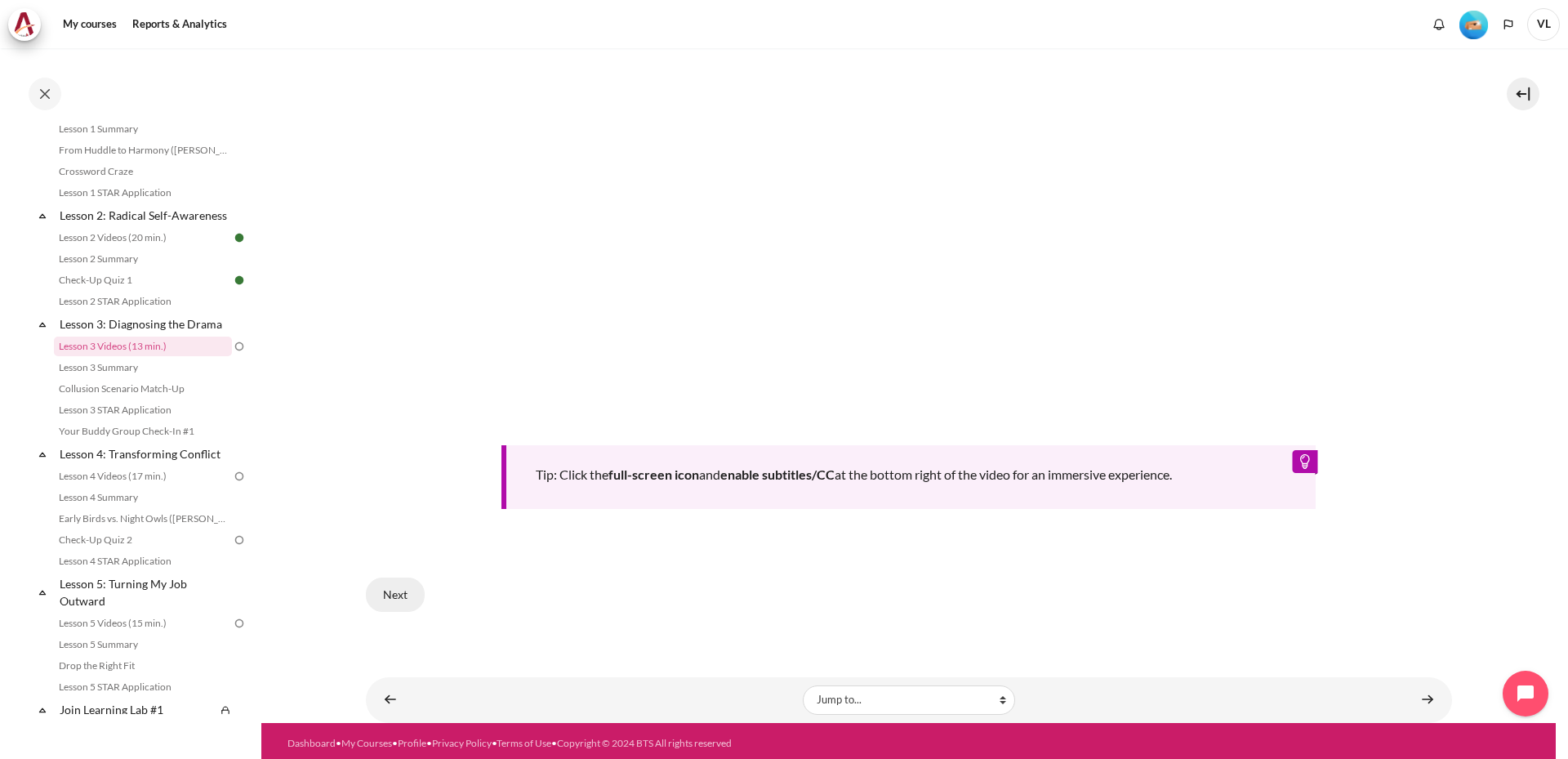
click at [398, 595] on button "Next" at bounding box center [395, 594] width 59 height 34
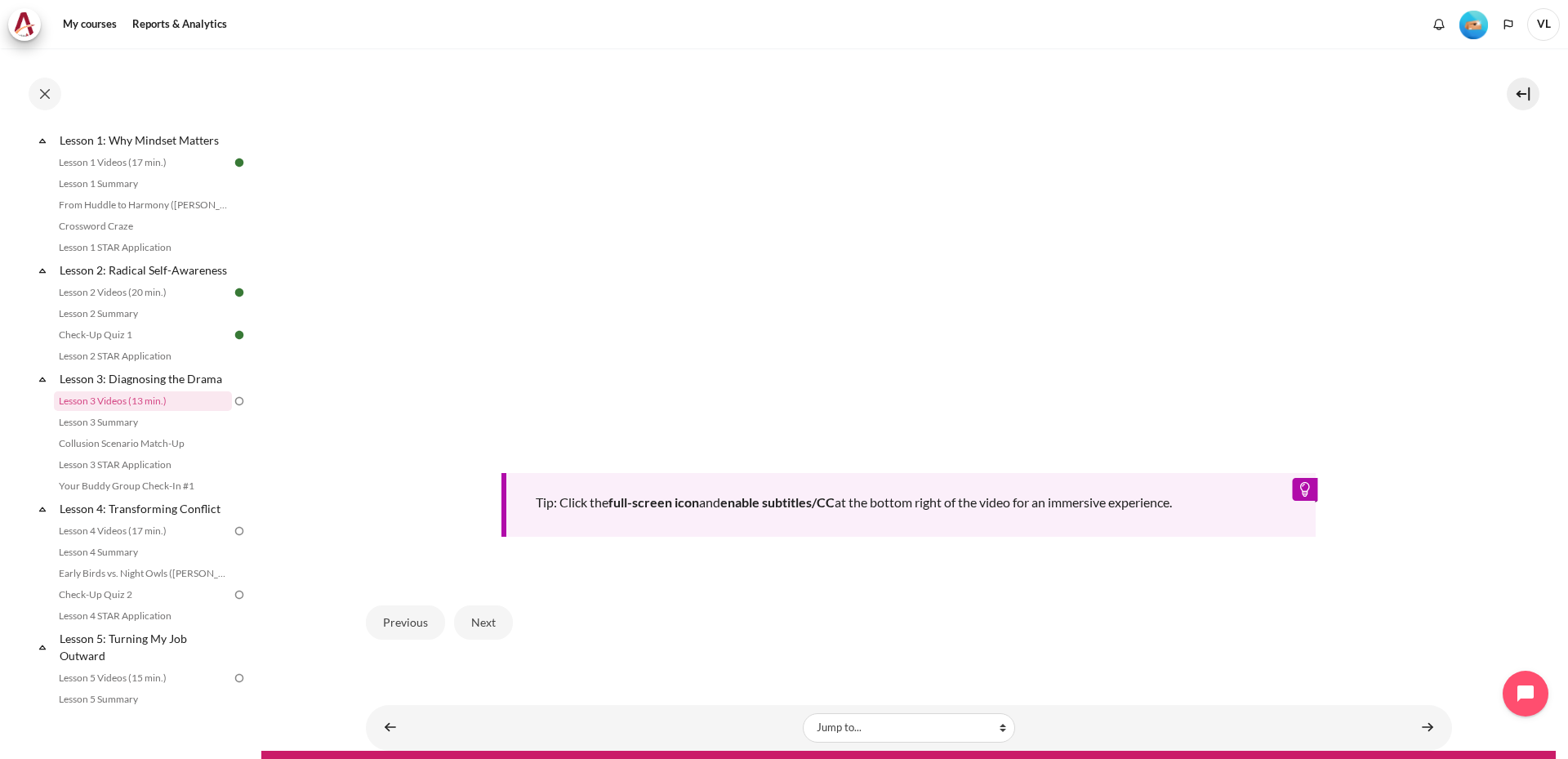
scroll to position [636, 0]
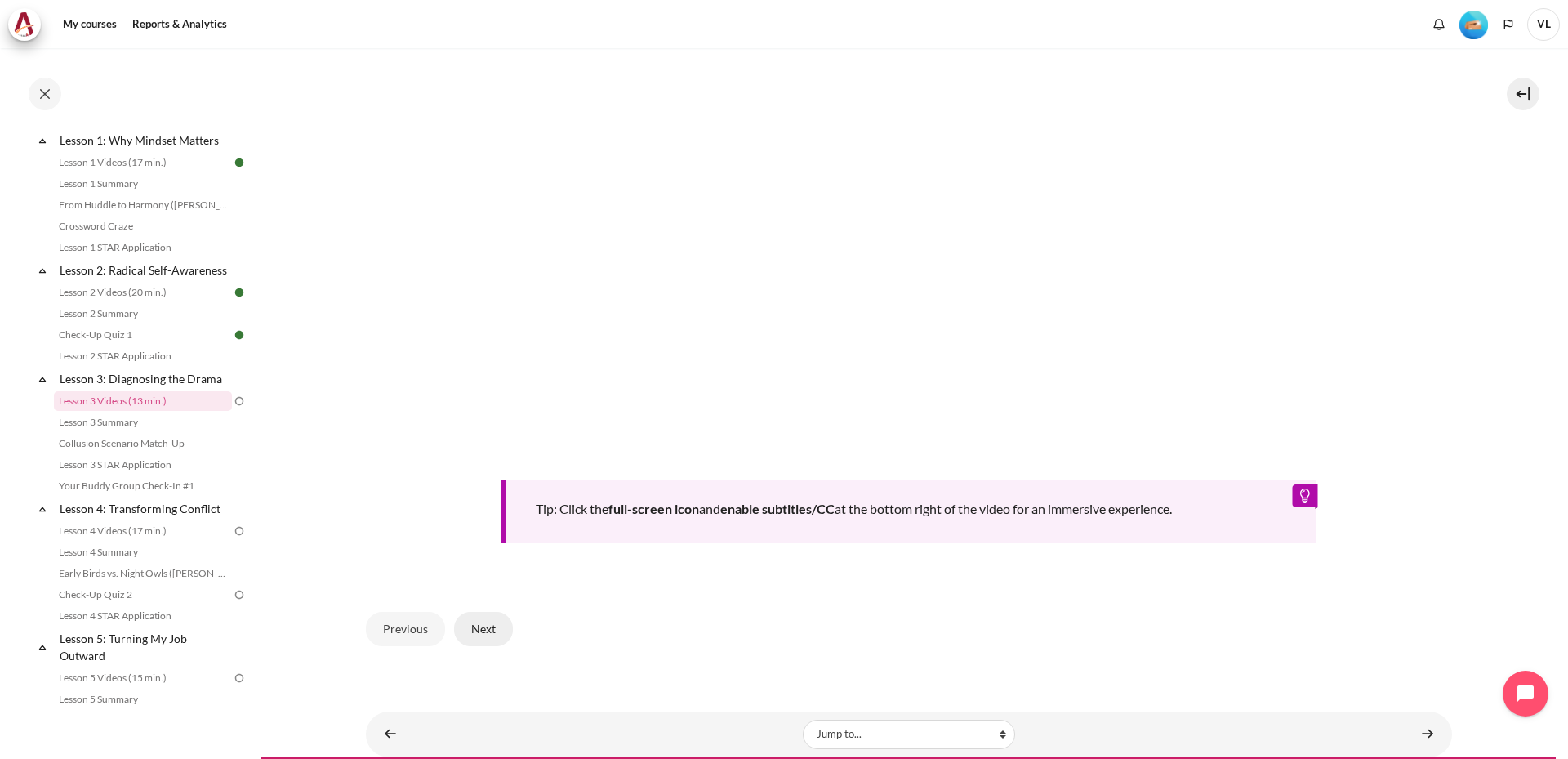
click at [481, 624] on button "Next" at bounding box center [483, 629] width 59 height 34
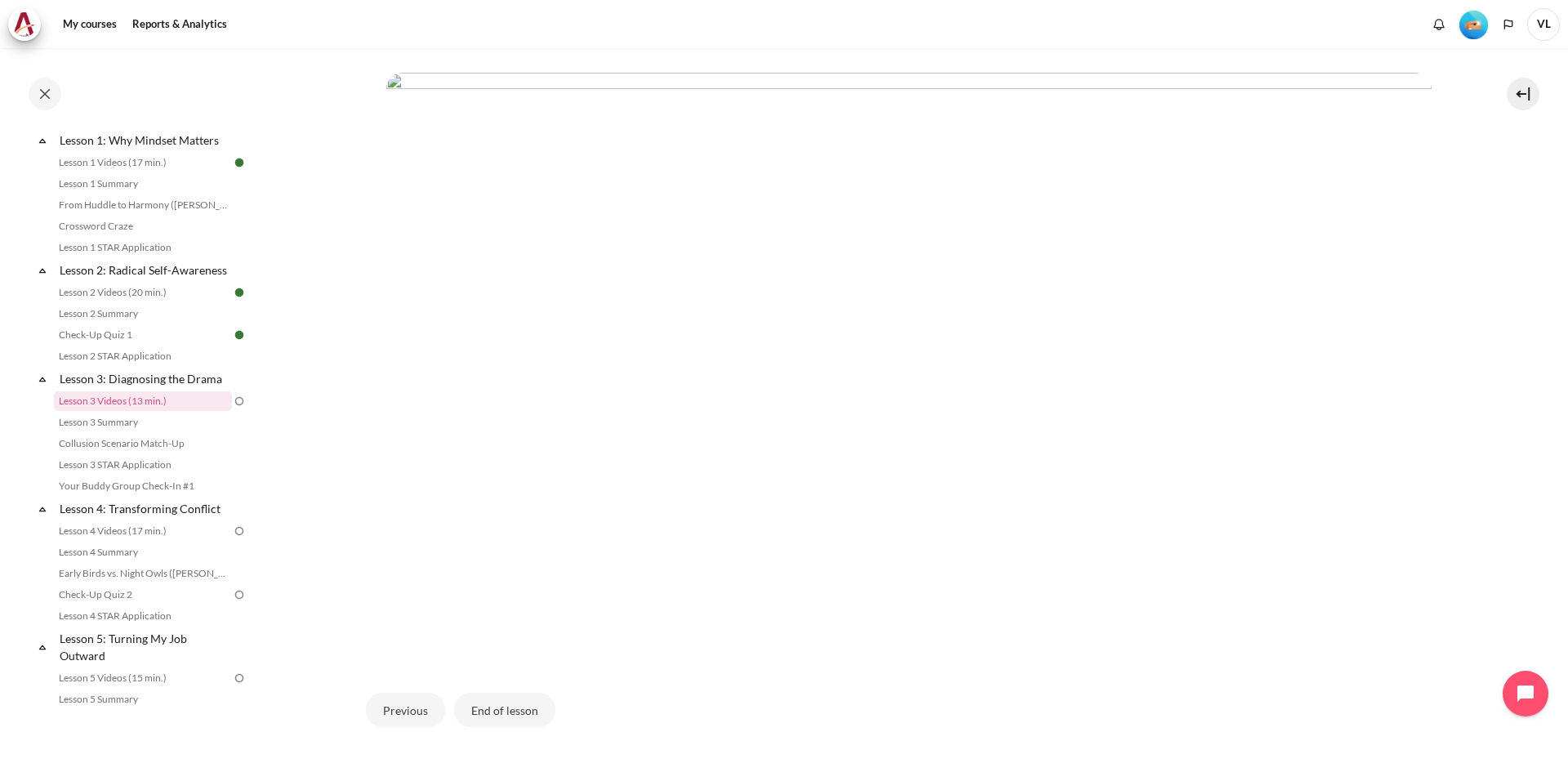
scroll to position [374, 0]
click at [518, 703] on button "End of lesson" at bounding box center [504, 699] width 102 height 34
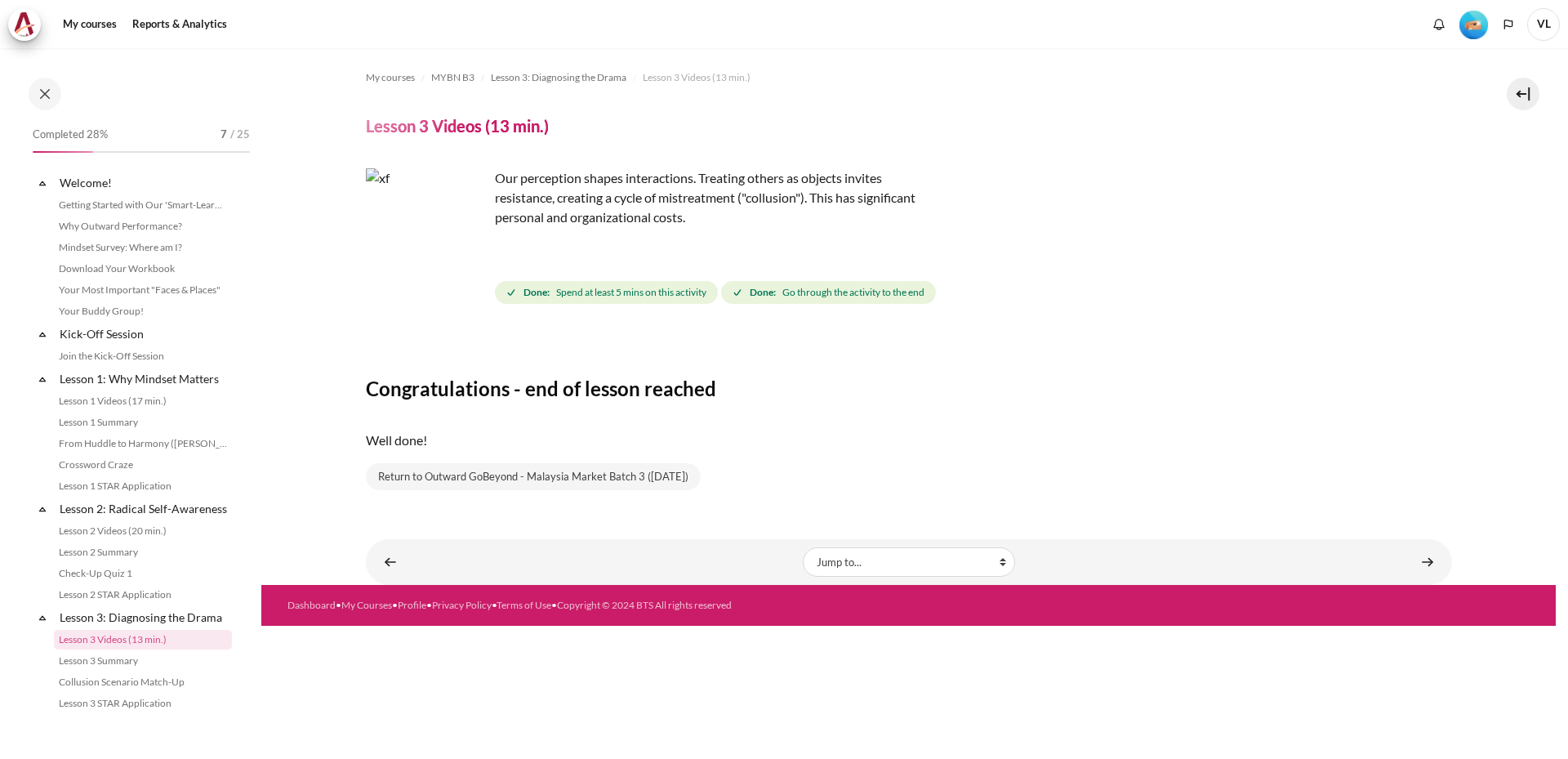
scroll to position [238, 0]
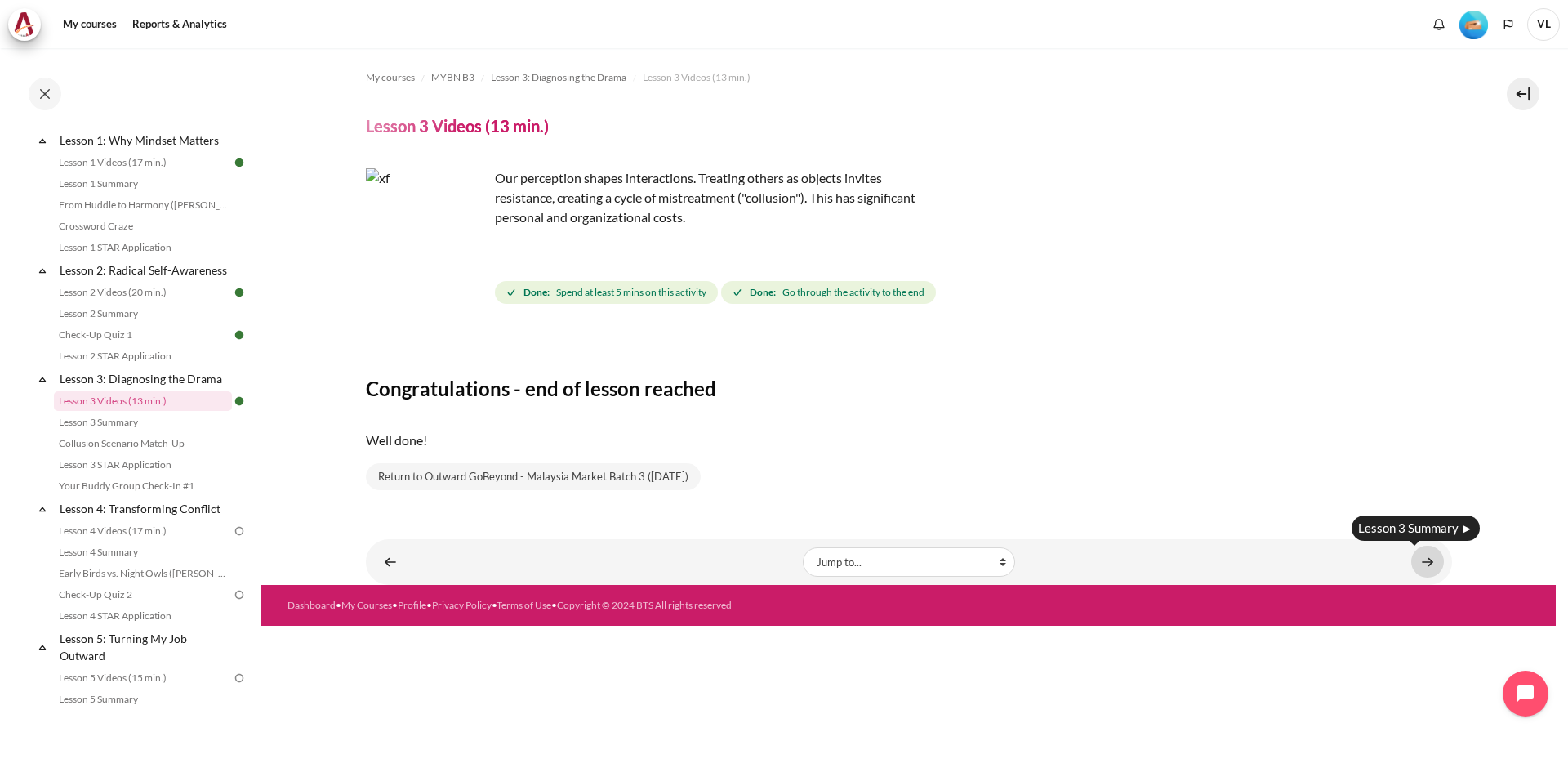
click at [1429, 561] on link "Content" at bounding box center [1428, 562] width 33 height 32
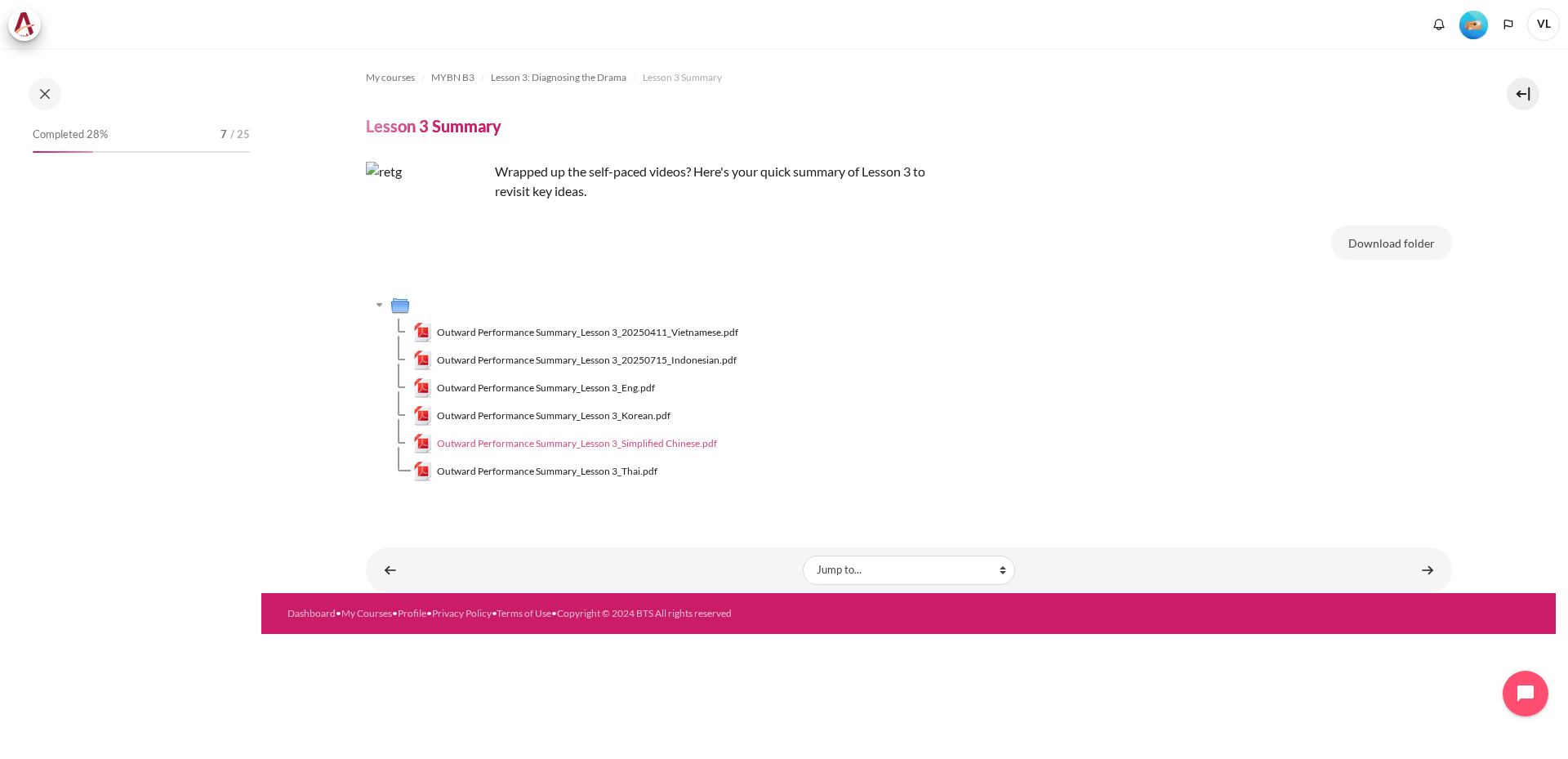
scroll to position [259, 0]
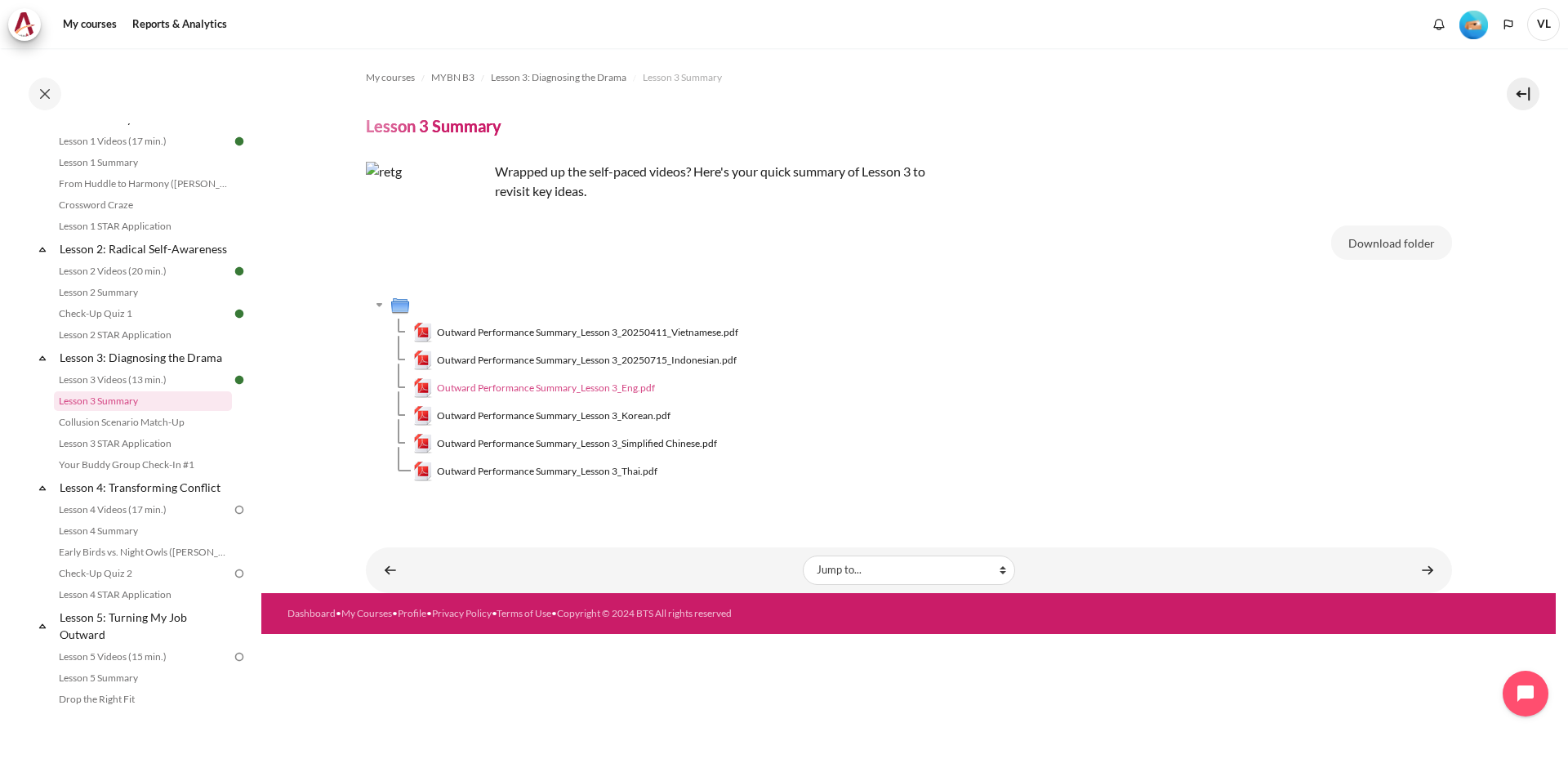
click at [630, 385] on span "Outward Performance Summary_Lesson 3_Eng.pdf" at bounding box center [546, 388] width 218 height 15
click at [186, 390] on link "Lesson 3 Videos (13 min.)" at bounding box center [143, 380] width 178 height 19
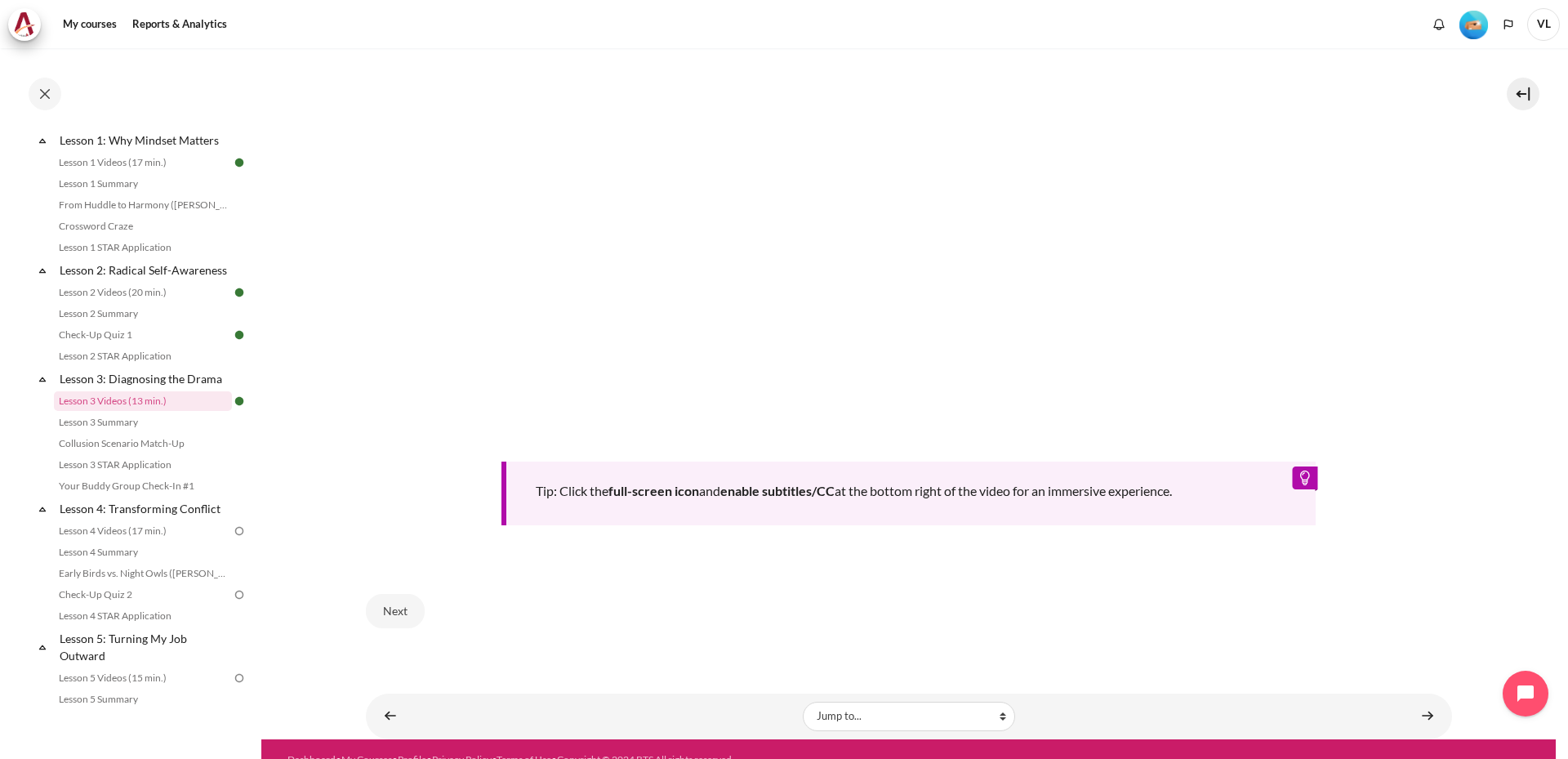
scroll to position [670, 0]
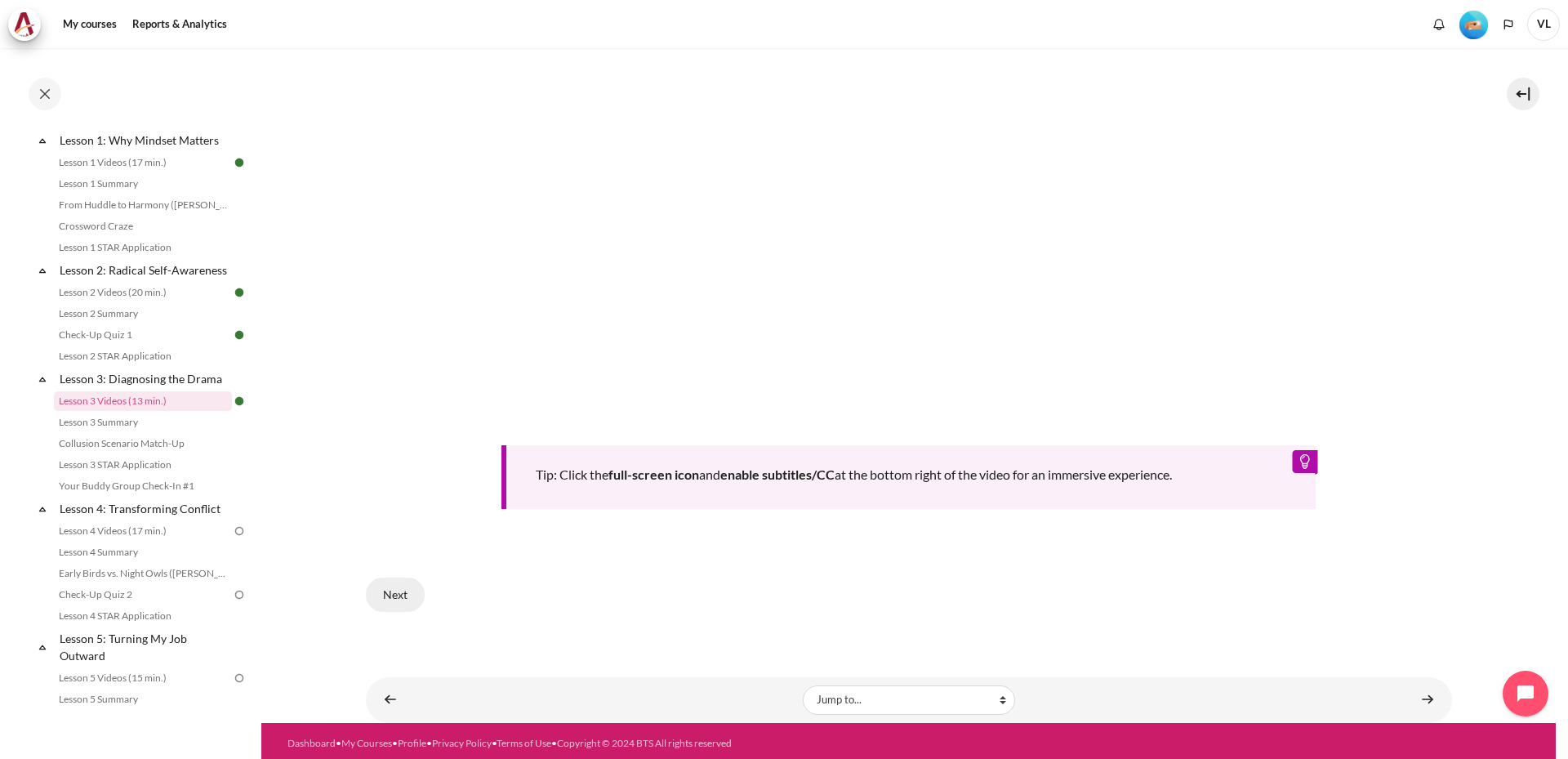
drag, startPoint x: 389, startPoint y: 593, endPoint x: 427, endPoint y: 584, distance: 39.1
click at [389, 594] on button "Next" at bounding box center [395, 594] width 59 height 34
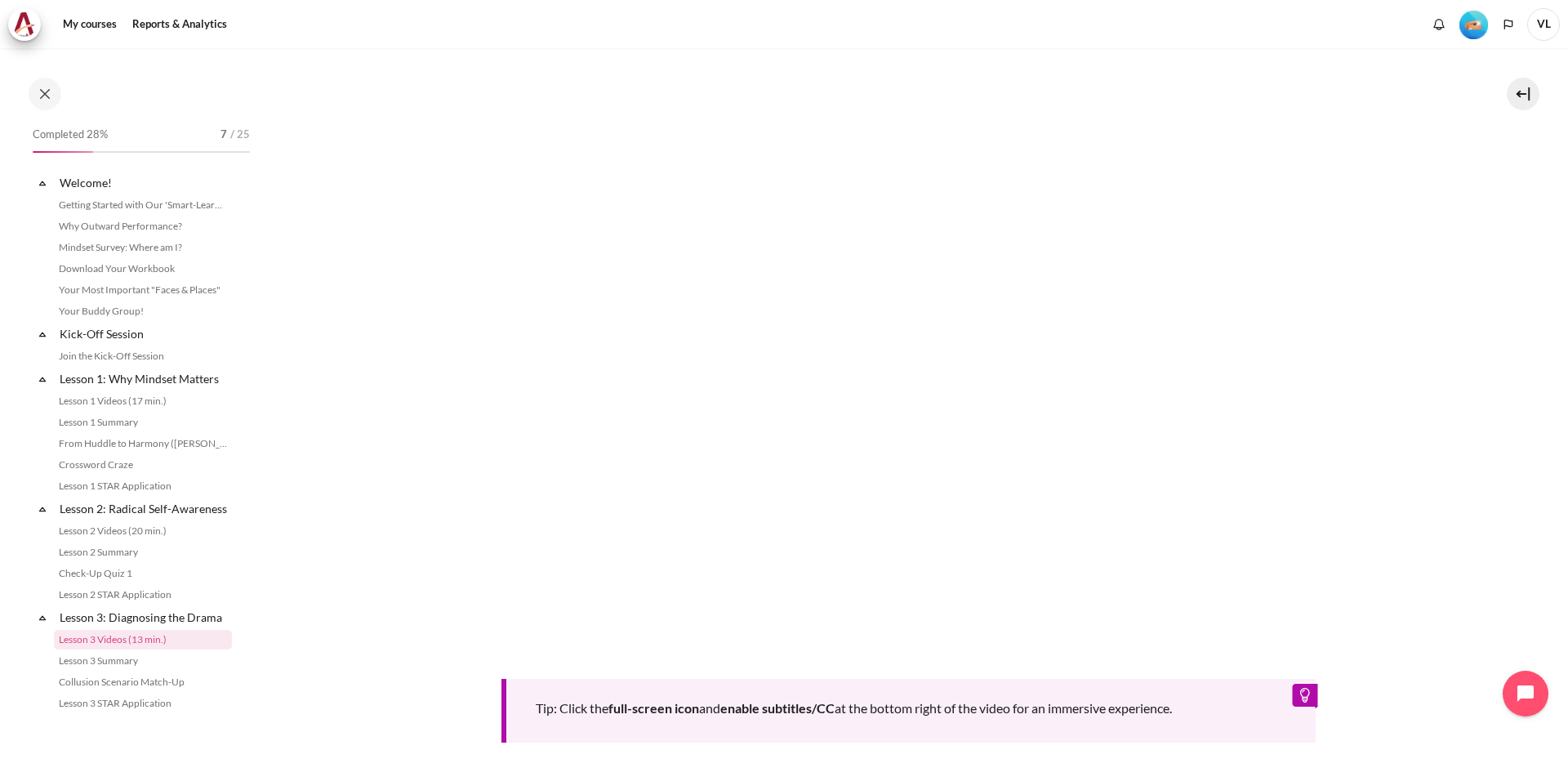
scroll to position [238, 0]
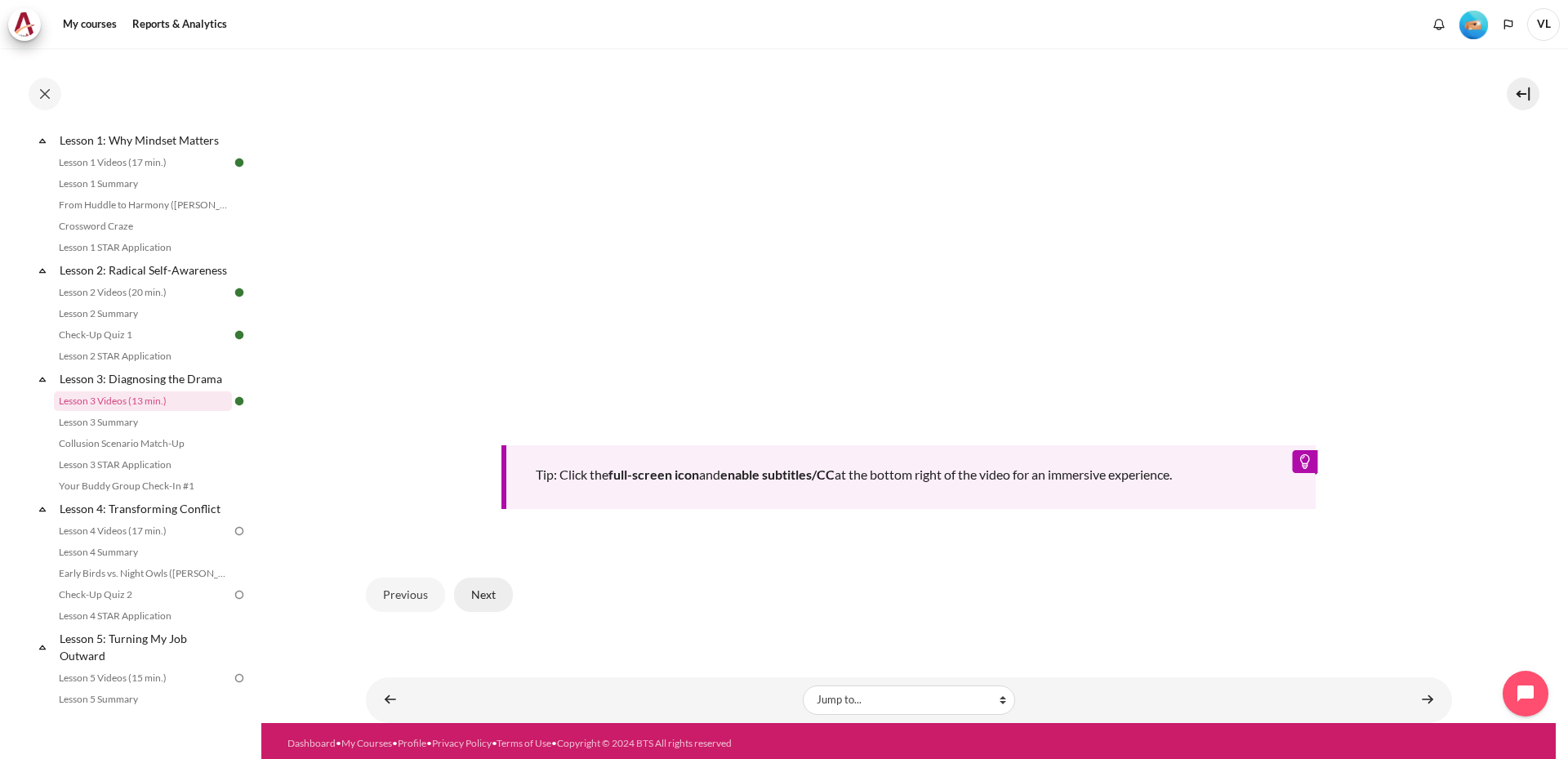
click at [485, 590] on button "Next" at bounding box center [483, 594] width 59 height 34
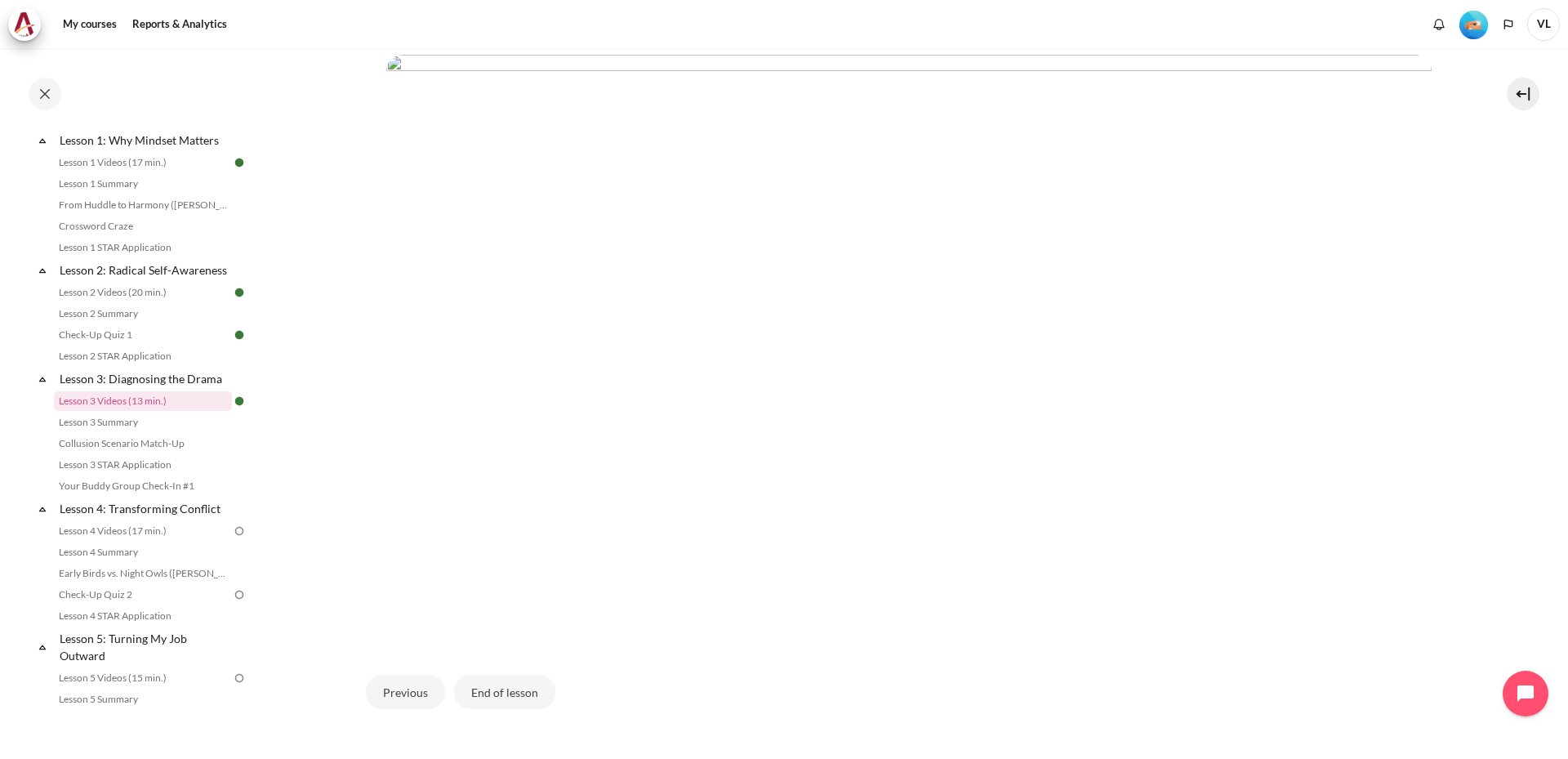
scroll to position [381, 0]
